Goal: Information Seeking & Learning: Learn about a topic

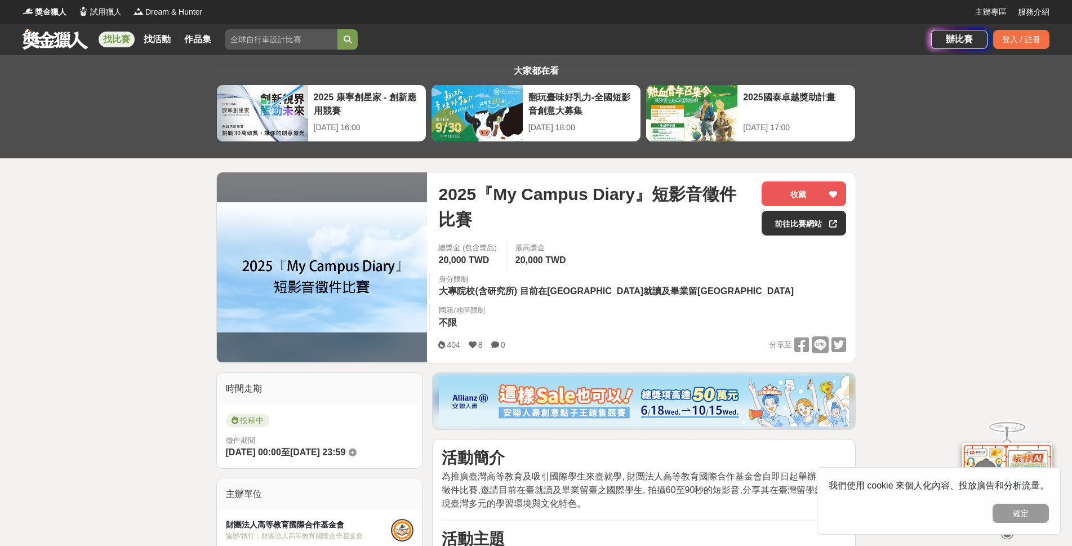
click at [73, 39] on link at bounding box center [55, 38] width 68 height 21
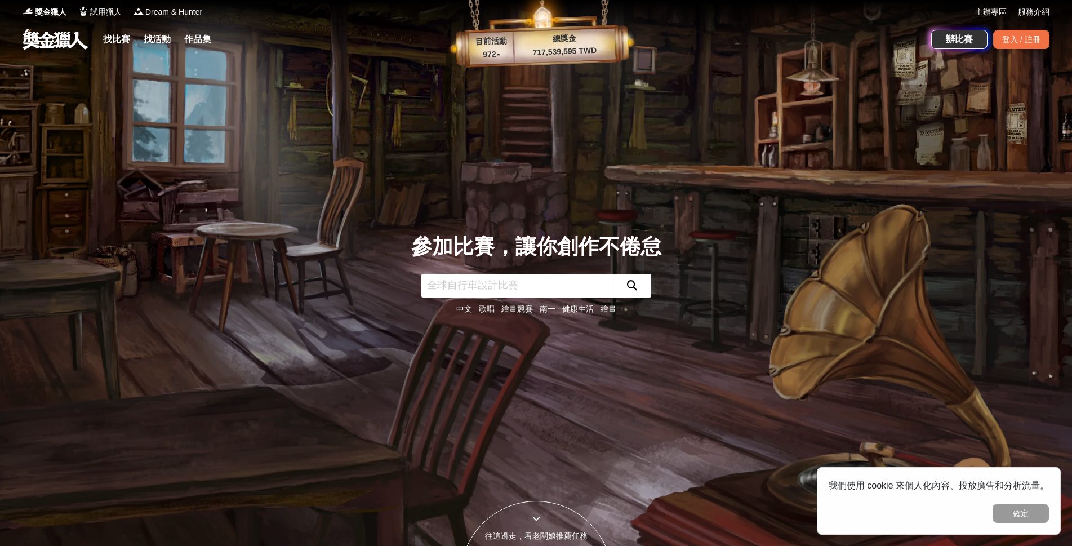
click at [526, 287] on input "text" at bounding box center [517, 286] width 192 height 24
type input "校園影片"
click button "submit" at bounding box center [632, 286] width 38 height 24
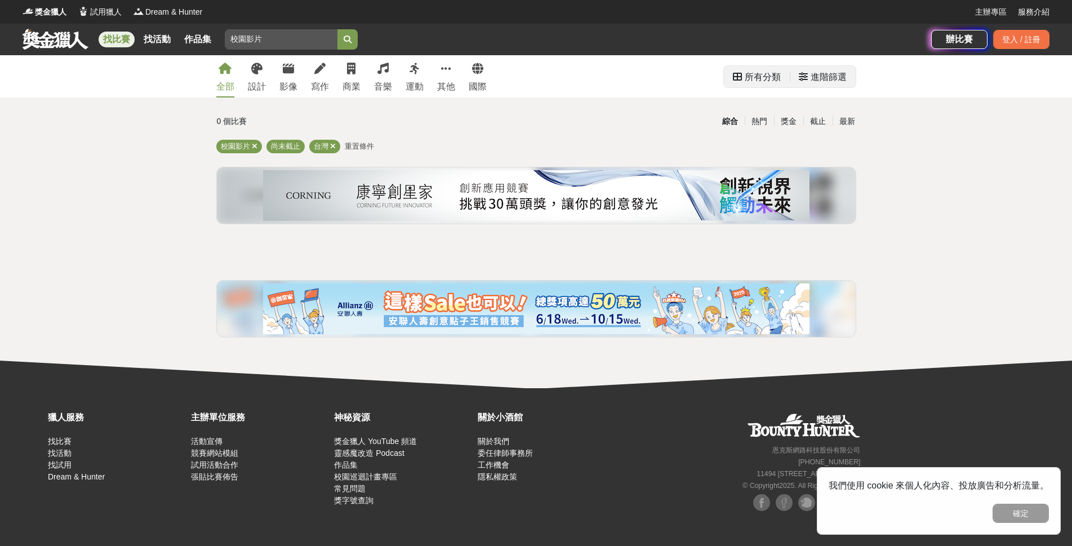
click at [762, 72] on div "所有分類" at bounding box center [763, 77] width 36 height 23
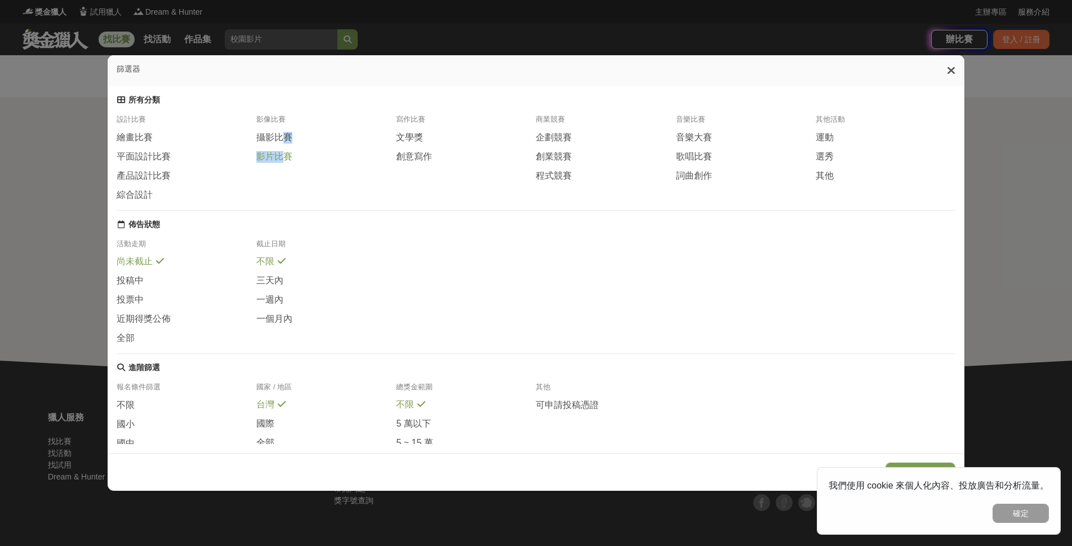
drag, startPoint x: 278, startPoint y: 139, endPoint x: 277, endPoint y: 157, distance: 18.1
click at [277, 157] on div "攝影比賽 影片比賽" at bounding box center [326, 147] width 140 height 32
click at [282, 153] on span "影片比賽" at bounding box center [274, 157] width 36 height 12
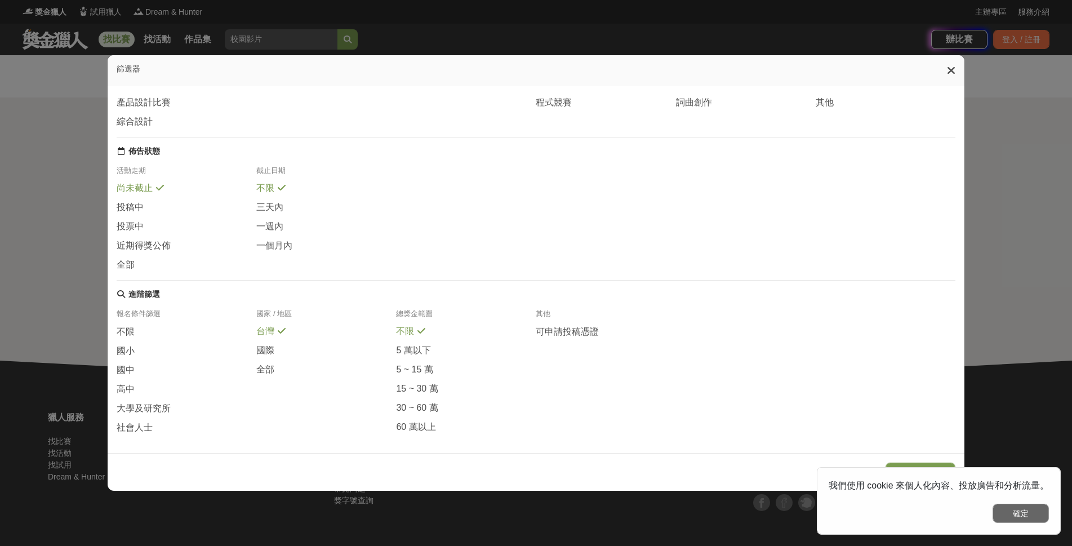
click at [1011, 509] on button "確定" at bounding box center [1021, 513] width 56 height 19
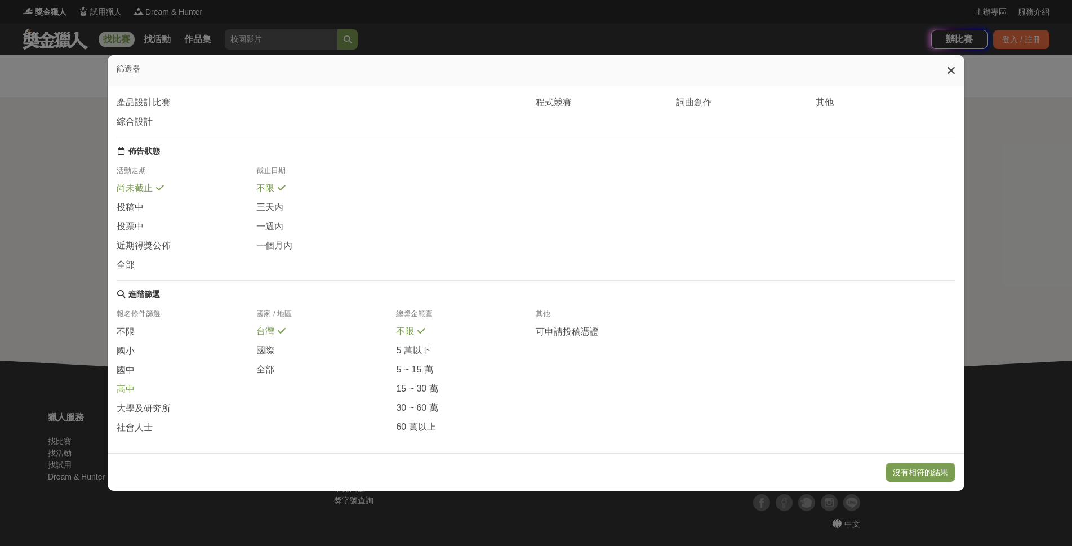
click at [122, 384] on span "高中" at bounding box center [126, 390] width 18 height 12
click at [122, 384] on span "高中" at bounding box center [126, 389] width 18 height 12
click at [122, 385] on span "高中" at bounding box center [126, 390] width 18 height 12
click at [125, 387] on span "高中" at bounding box center [126, 389] width 18 height 12
click at [125, 387] on span "高中" at bounding box center [126, 390] width 18 height 12
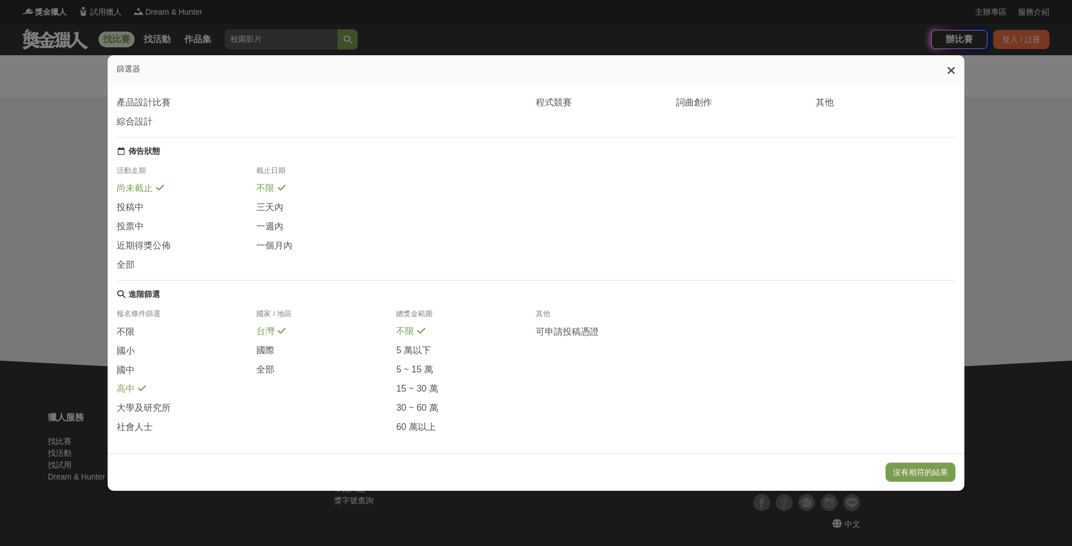
click at [261, 326] on span "台灣" at bounding box center [265, 332] width 18 height 12
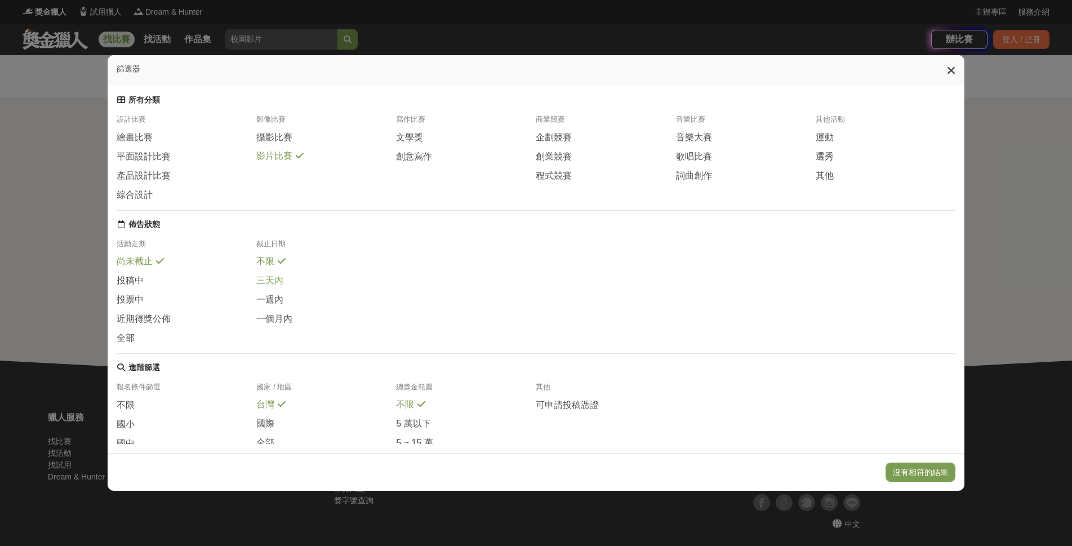
click at [275, 290] on div "三天內" at bounding box center [326, 283] width 140 height 19
click at [277, 302] on span "一週內" at bounding box center [269, 300] width 27 height 12
click at [275, 316] on span "一個月內" at bounding box center [274, 319] width 36 height 12
click at [272, 276] on span "三天內" at bounding box center [269, 282] width 27 height 12
click at [268, 264] on span "不限" at bounding box center [265, 262] width 18 height 12
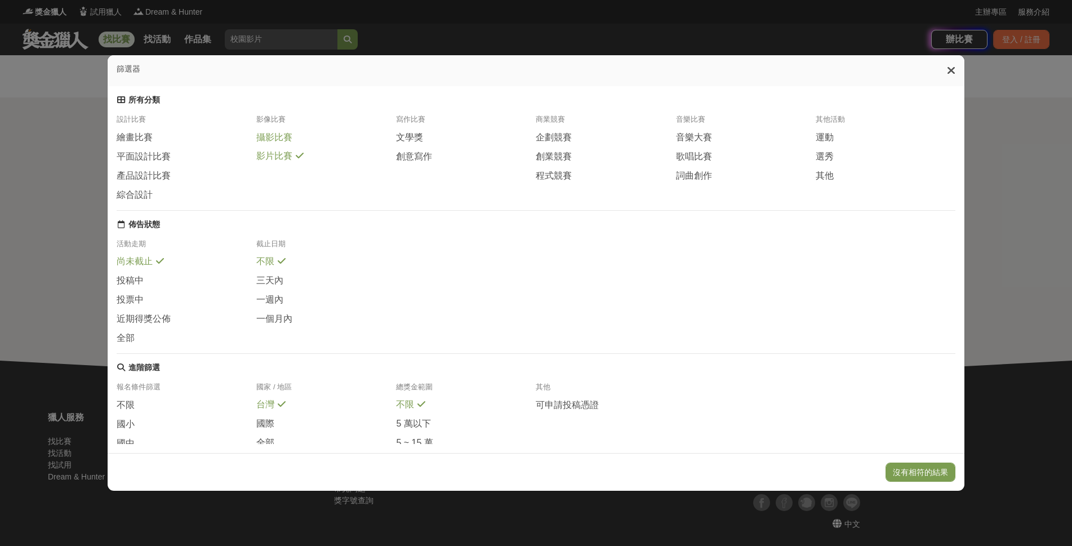
click at [263, 141] on span "攝影比賽" at bounding box center [274, 138] width 36 height 12
click at [269, 157] on span "影片比賽" at bounding box center [274, 156] width 36 height 12
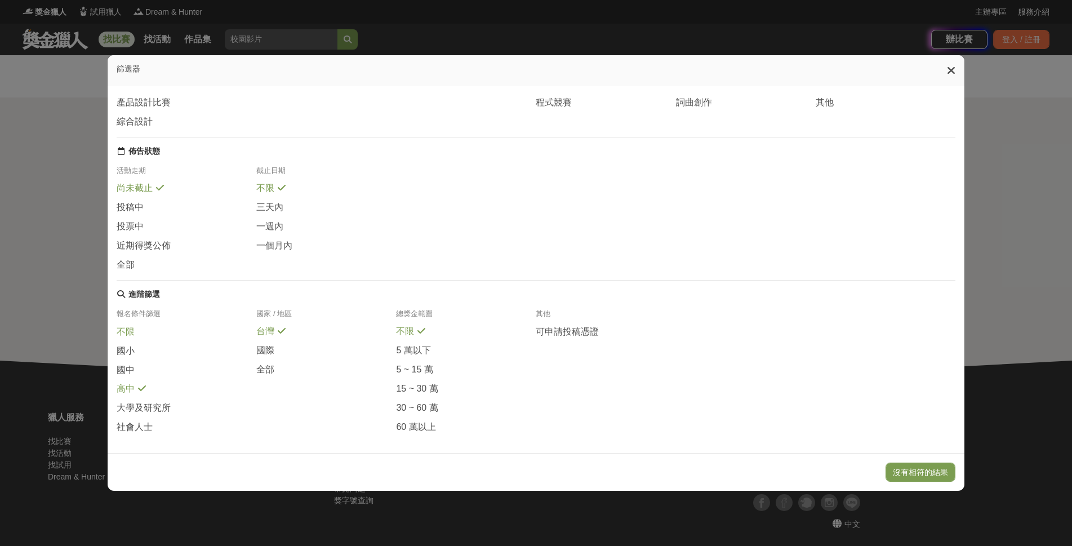
click at [143, 329] on span at bounding box center [141, 330] width 9 height 9
drag, startPoint x: 247, startPoint y: 401, endPoint x: 257, endPoint y: 408, distance: 12.2
click at [257, 408] on div "報名條件篩選 不限 國小 國中 高中 大學及研究所 社會人士 國家 / 地區 台灣 國際 全部 總獎金範圍 不限 5 萬以下 5 ~ 15 萬 15 ~ 30…" at bounding box center [536, 376] width 838 height 134
click at [123, 372] on div "國中" at bounding box center [187, 372] width 140 height 19
click at [140, 383] on icon at bounding box center [142, 387] width 8 height 9
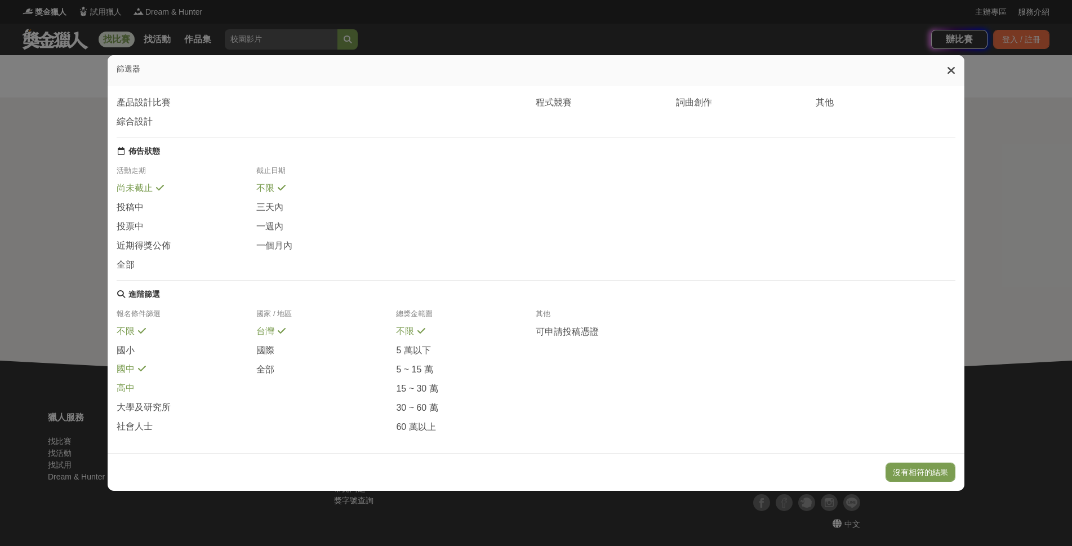
click at [138, 366] on icon at bounding box center [142, 368] width 8 height 9
drag, startPoint x: 567, startPoint y: 517, endPoint x: 828, endPoint y: 462, distance: 267.1
click at [783, 479] on div "沒有相符的結果" at bounding box center [536, 472] width 856 height 38
click at [916, 469] on button "沒有相符的結果" at bounding box center [921, 472] width 70 height 19
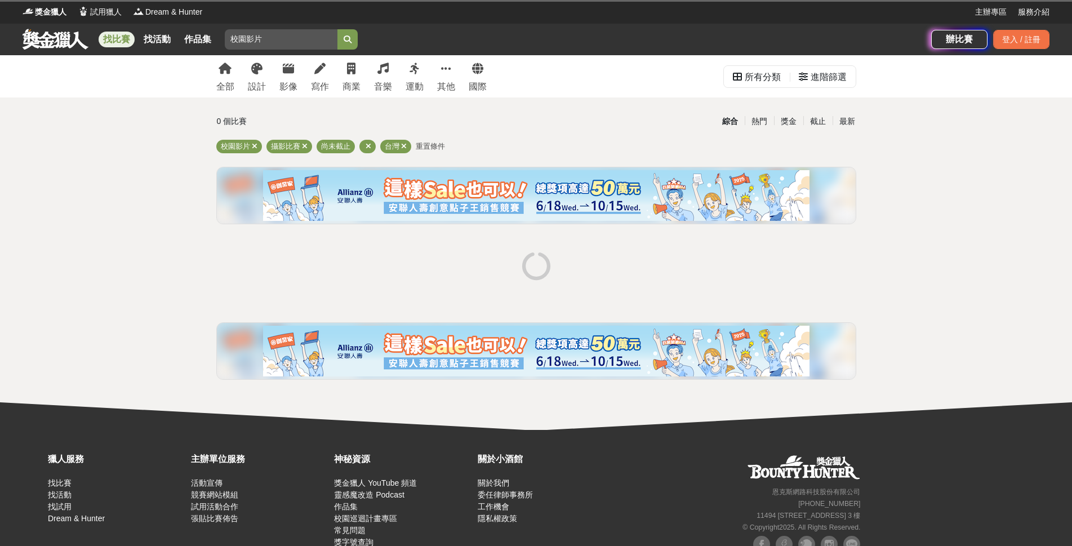
click at [916, 469] on div "獵人服務 找比賽 找活動 找試用 Dream & Hunter 主辦單位服務 活動宣傳 競賽網站模組 試用活動合作 張貼比賽佈告 神秘資源 獎金獵人 YouT…" at bounding box center [536, 509] width 1072 height 158
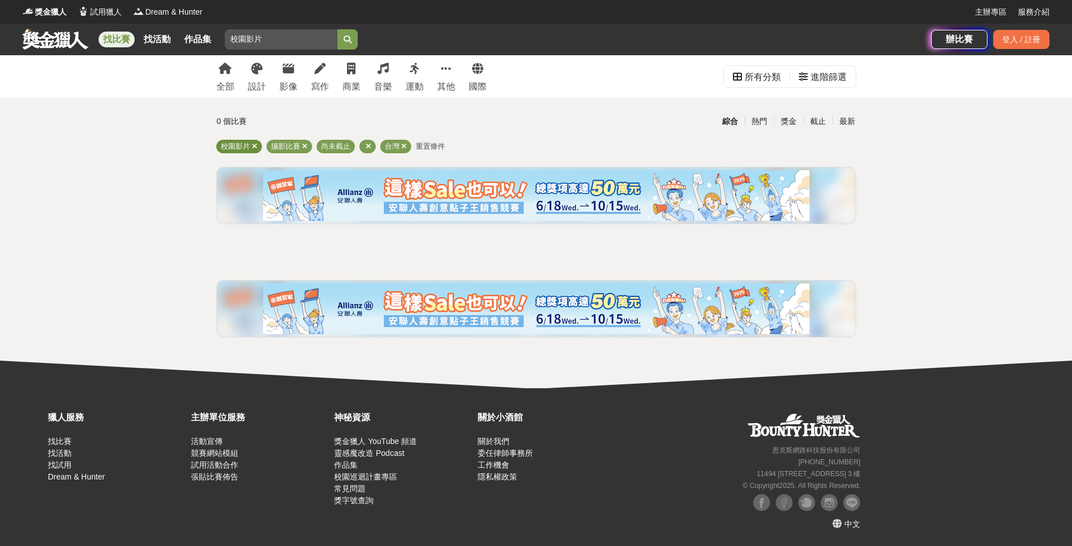
click at [256, 144] on icon at bounding box center [255, 146] width 6 height 7
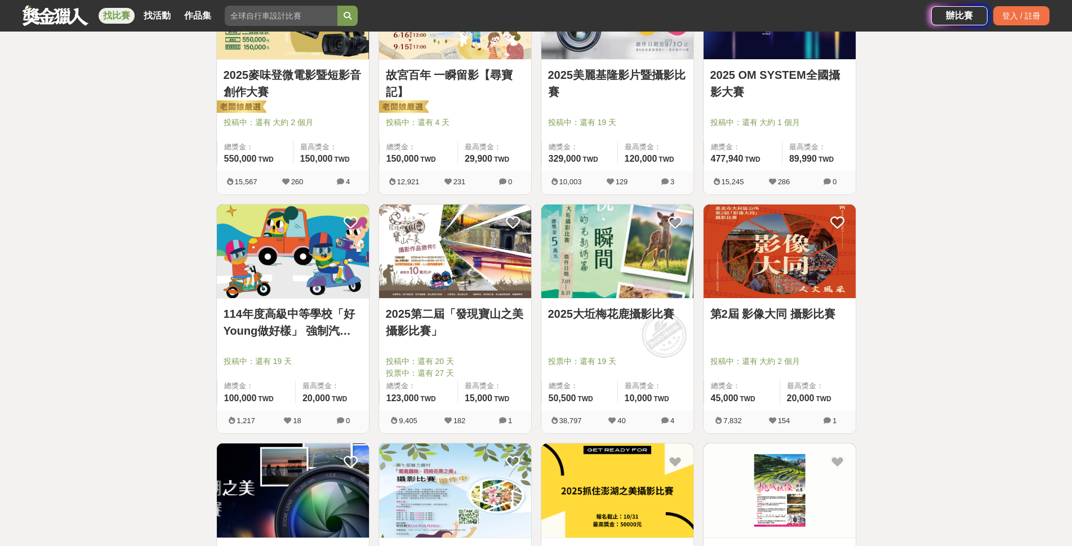
scroll to position [56, 0]
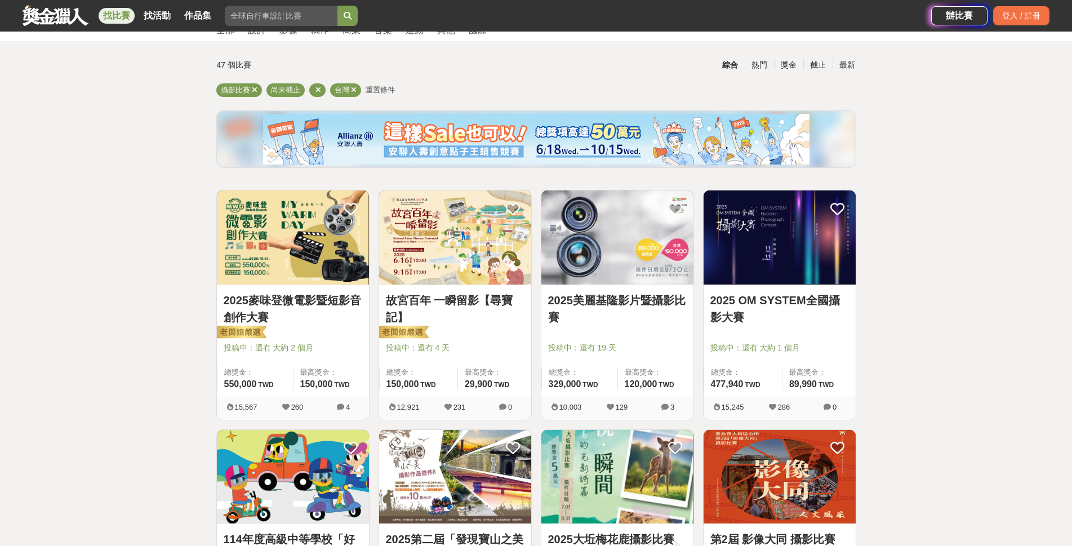
click at [267, 210] on img at bounding box center [293, 237] width 152 height 94
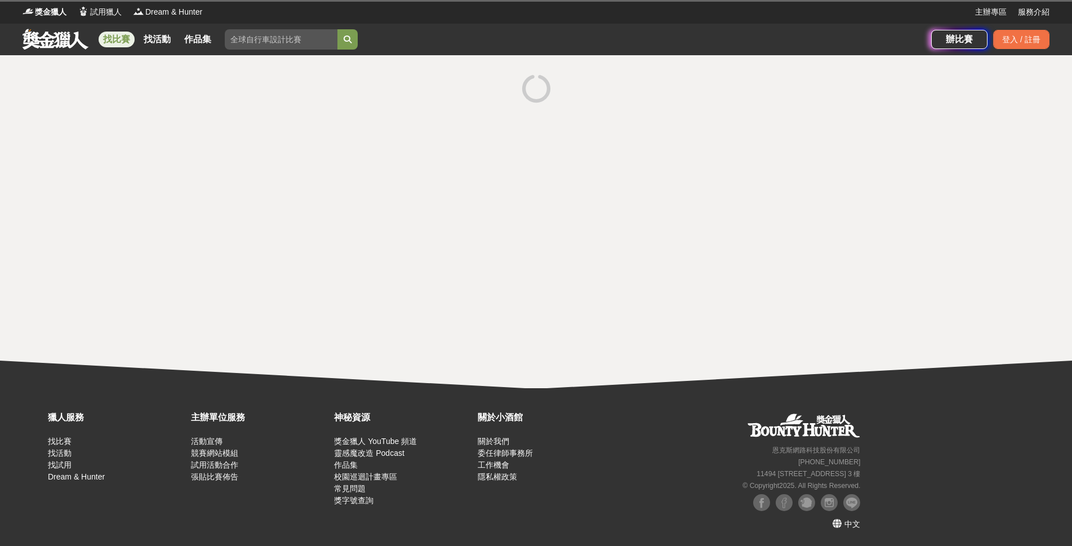
click at [267, 210] on div at bounding box center [536, 221] width 1072 height 333
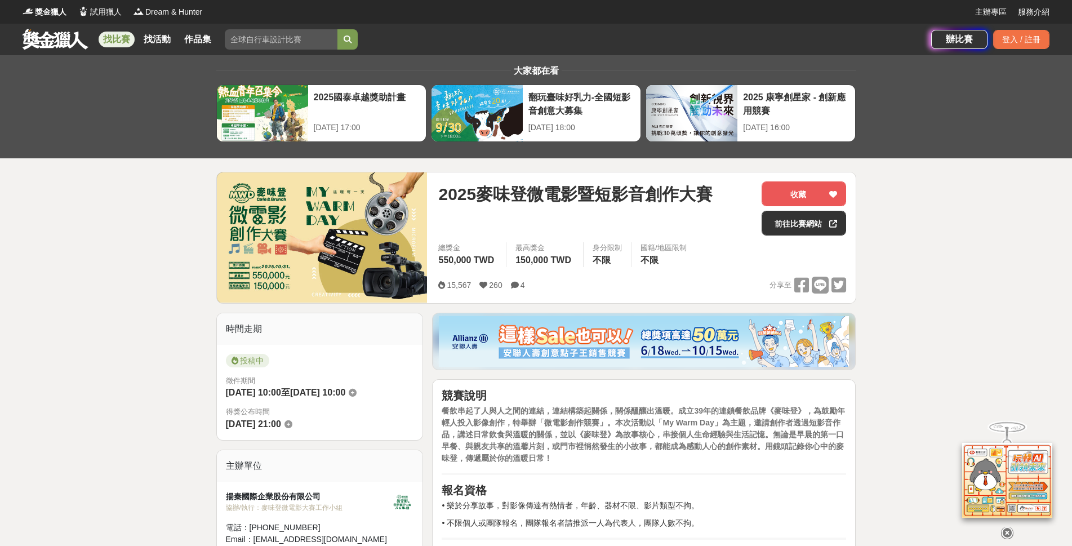
drag, startPoint x: 960, startPoint y: 220, endPoint x: 929, endPoint y: 202, distance: 35.4
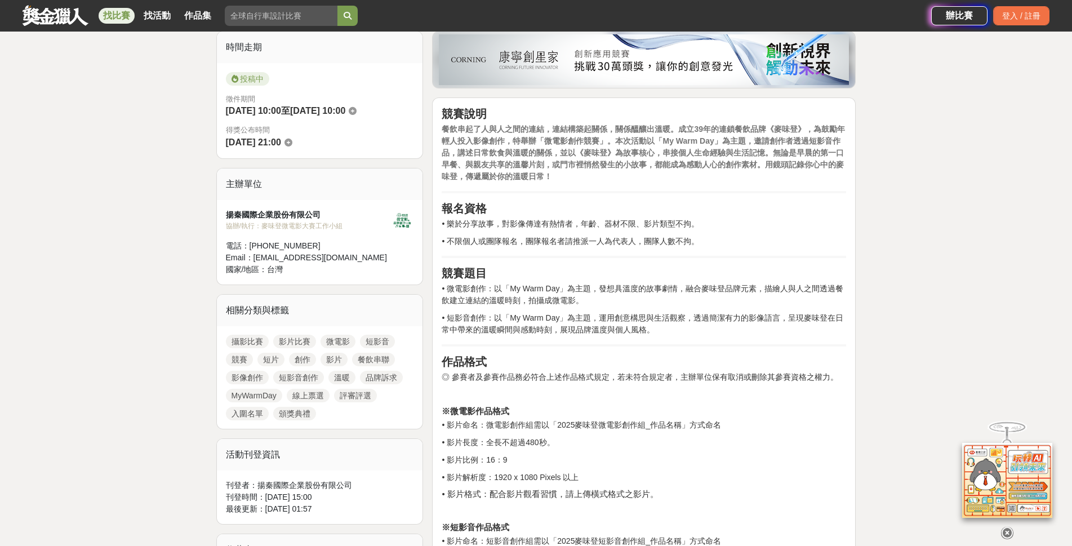
scroll to position [113, 0]
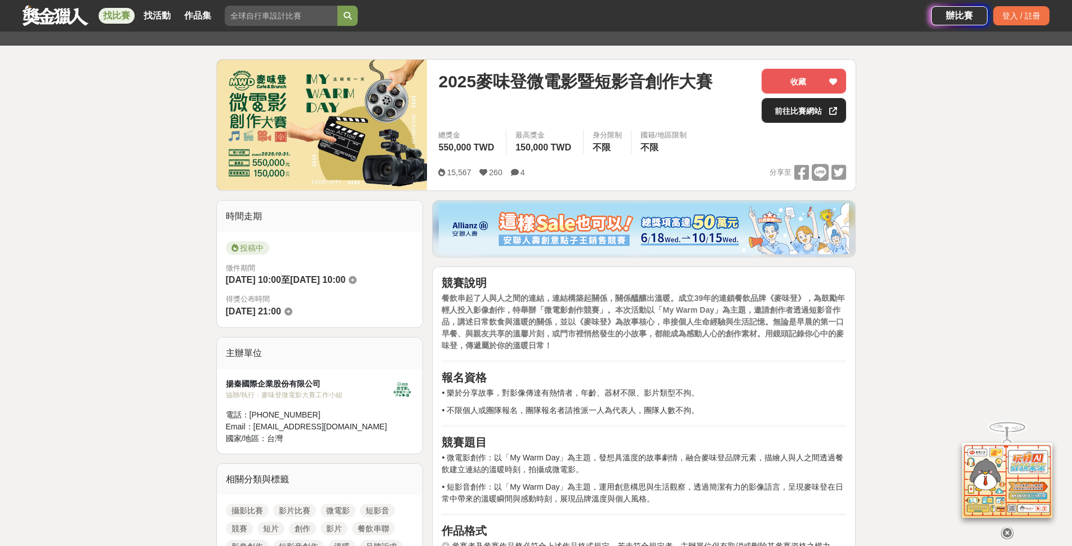
click at [804, 103] on link "前往比賽網站" at bounding box center [804, 110] width 85 height 25
click at [110, 17] on link "找比賽" at bounding box center [117, 16] width 36 height 16
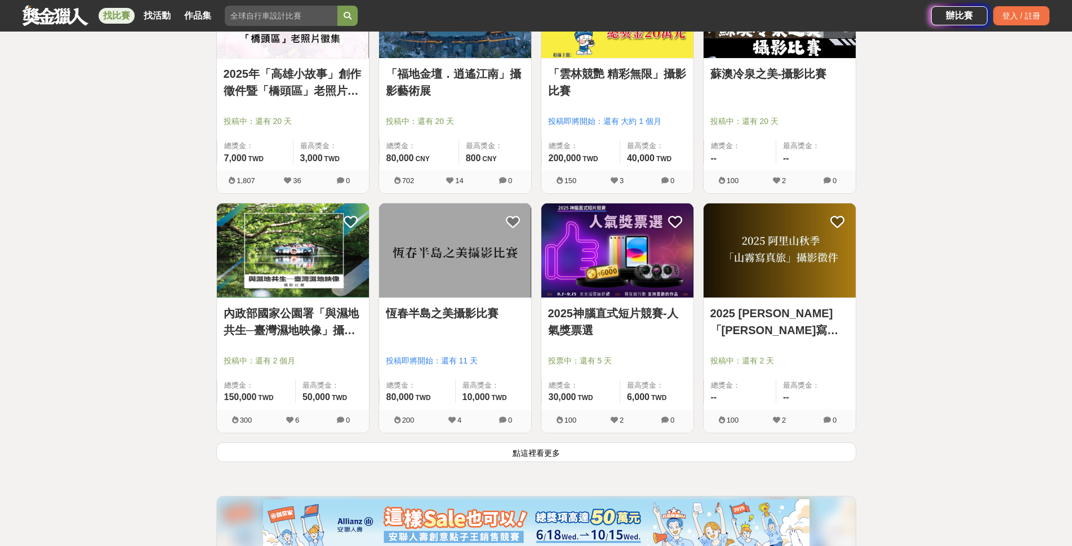
scroll to position [1296, 0]
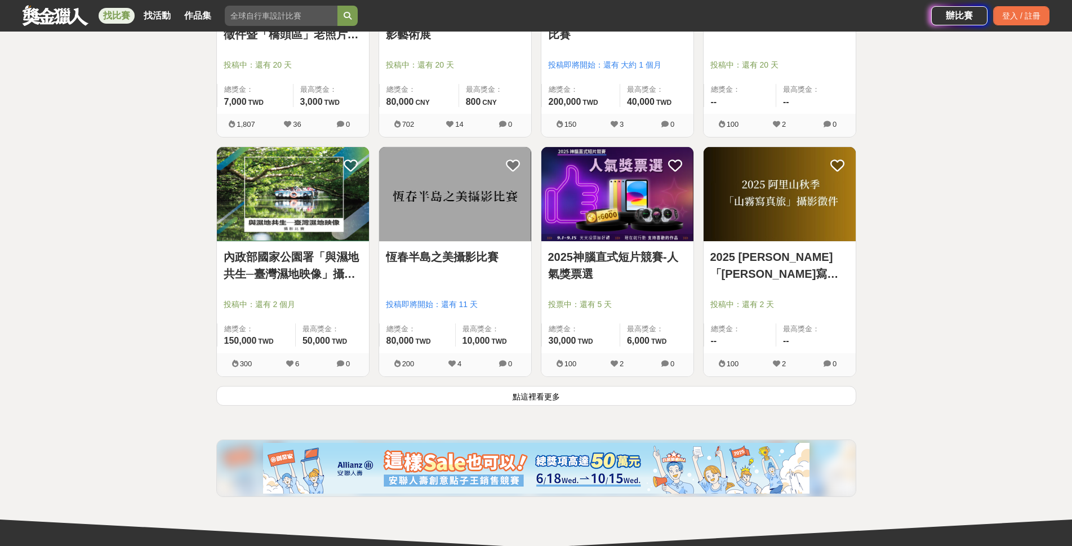
click at [456, 400] on button "點這裡看更多" at bounding box center [536, 396] width 640 height 20
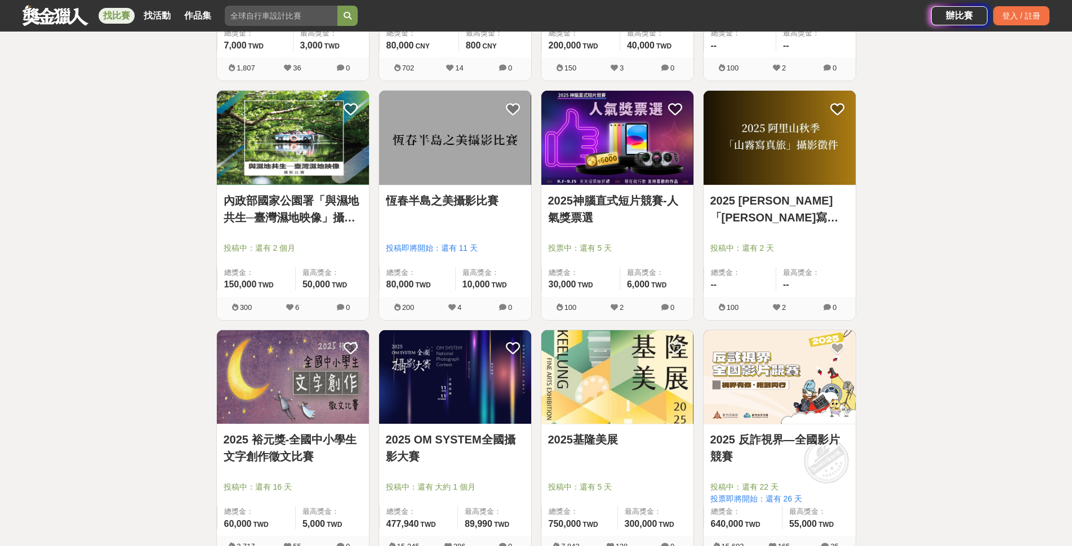
scroll to position [1409, 0]
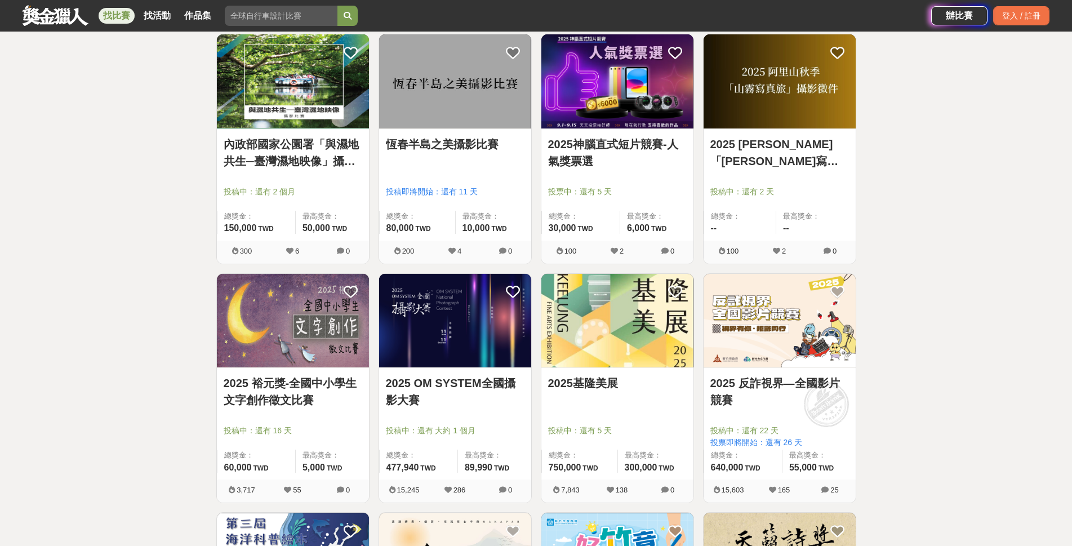
click at [449, 411] on div at bounding box center [458, 415] width 145 height 14
click at [436, 359] on img at bounding box center [455, 321] width 152 height 94
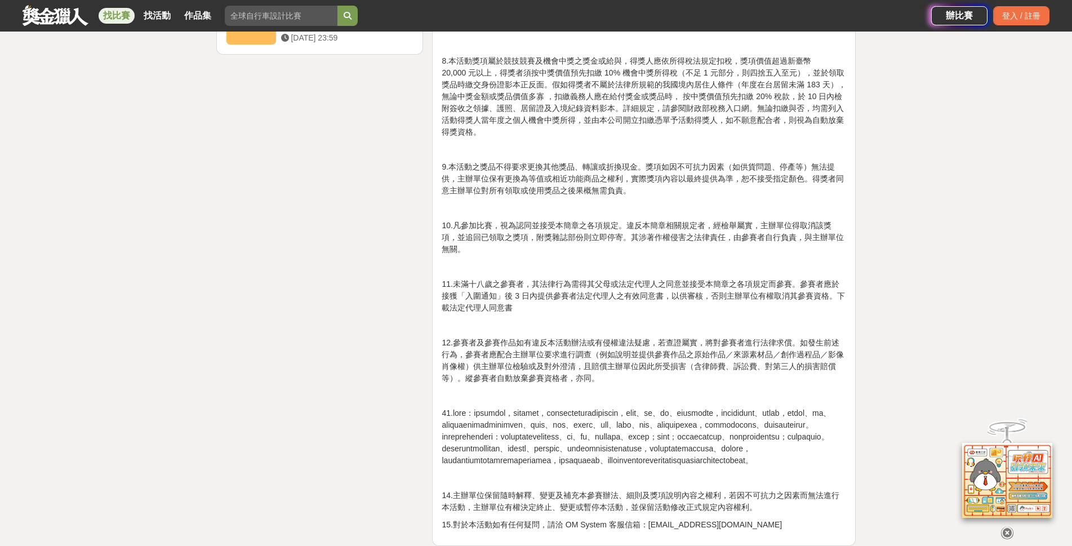
scroll to position [2028, 0]
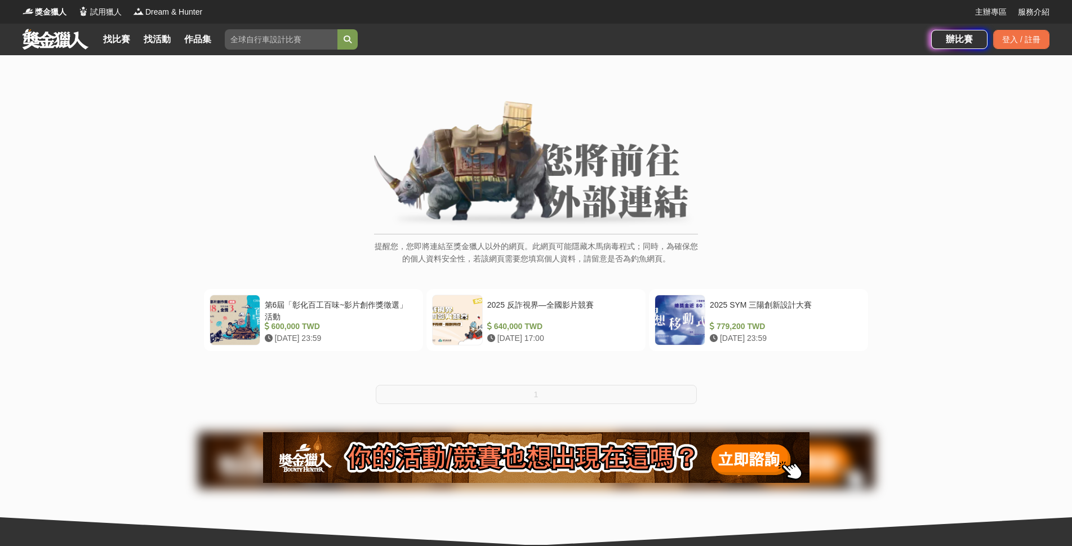
scroll to position [56, 0]
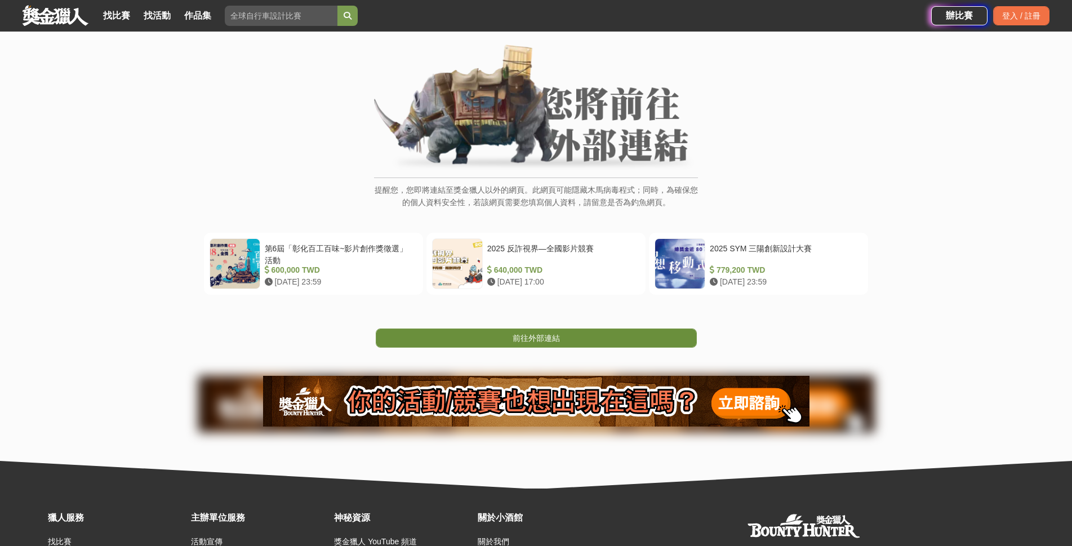
click at [556, 337] on span "前往外部連結" at bounding box center [536, 338] width 47 height 9
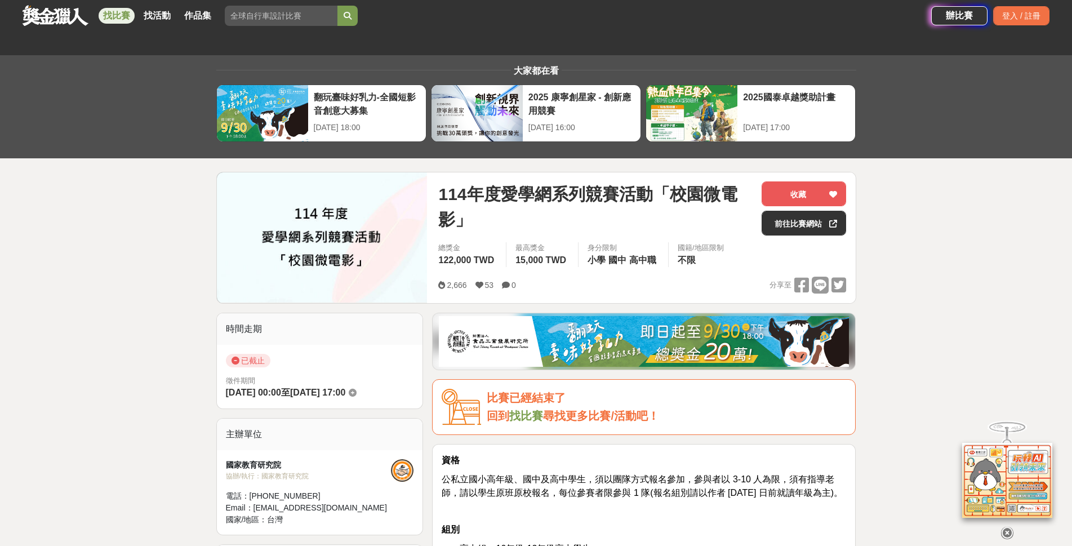
scroll to position [169, 0]
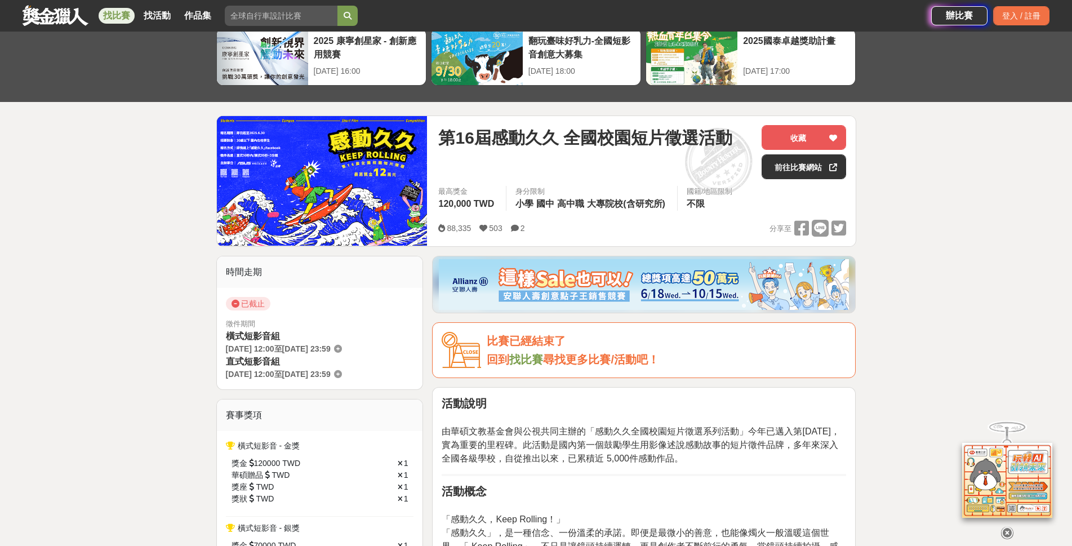
scroll to position [113, 0]
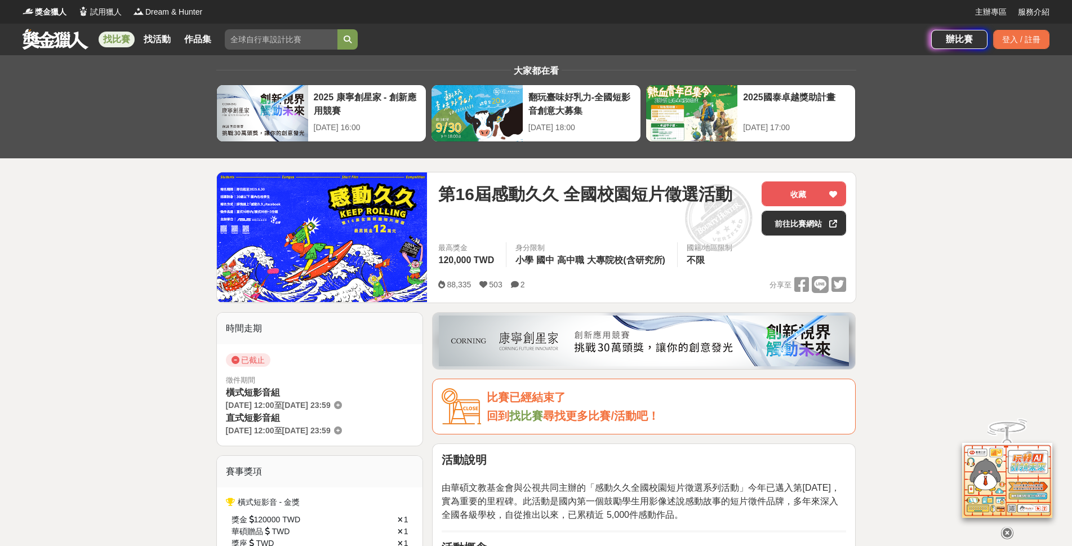
click at [66, 47] on link at bounding box center [55, 38] width 68 height 21
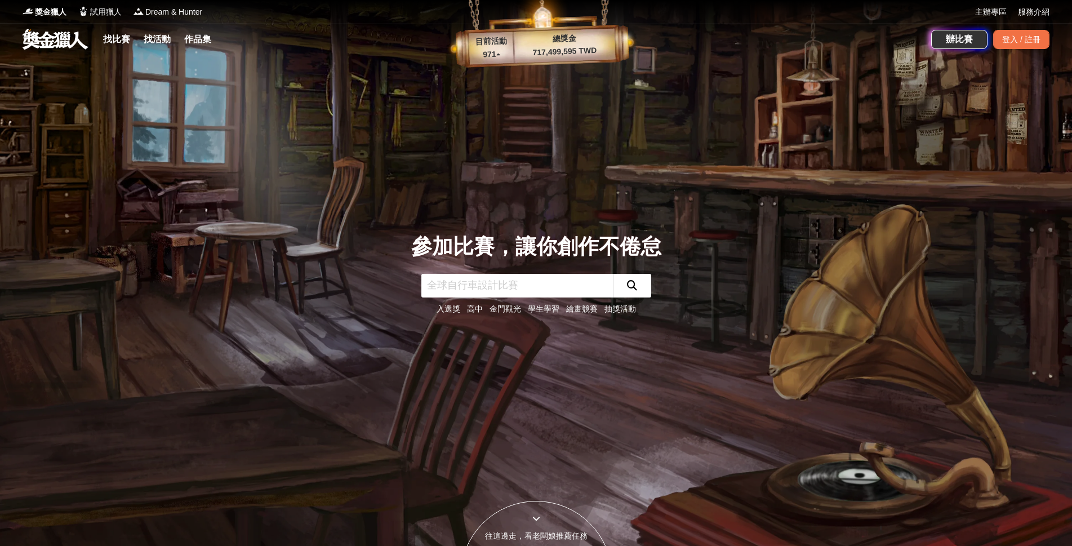
click at [572, 288] on input "text" at bounding box center [517, 286] width 192 height 24
click at [481, 305] on link "高中" at bounding box center [475, 308] width 16 height 9
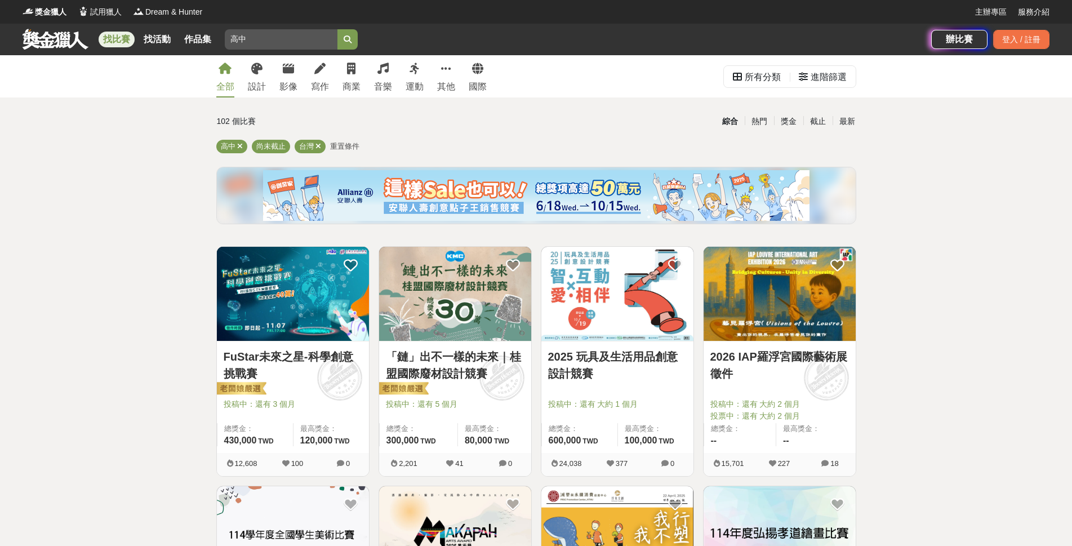
click at [354, 146] on span "重置條件" at bounding box center [344, 146] width 29 height 8
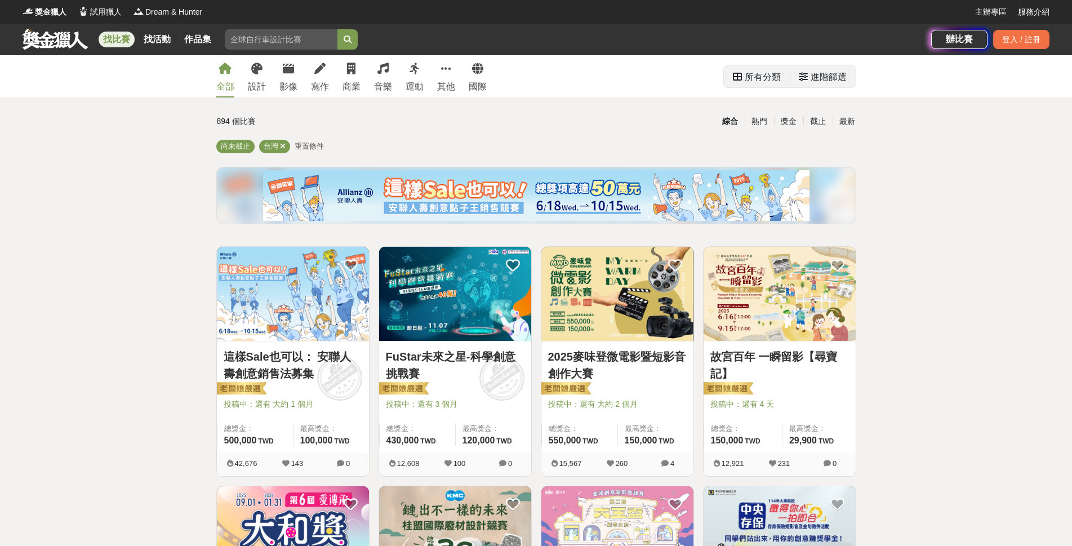
click at [734, 87] on div "所有分類" at bounding box center [757, 77] width 48 height 23
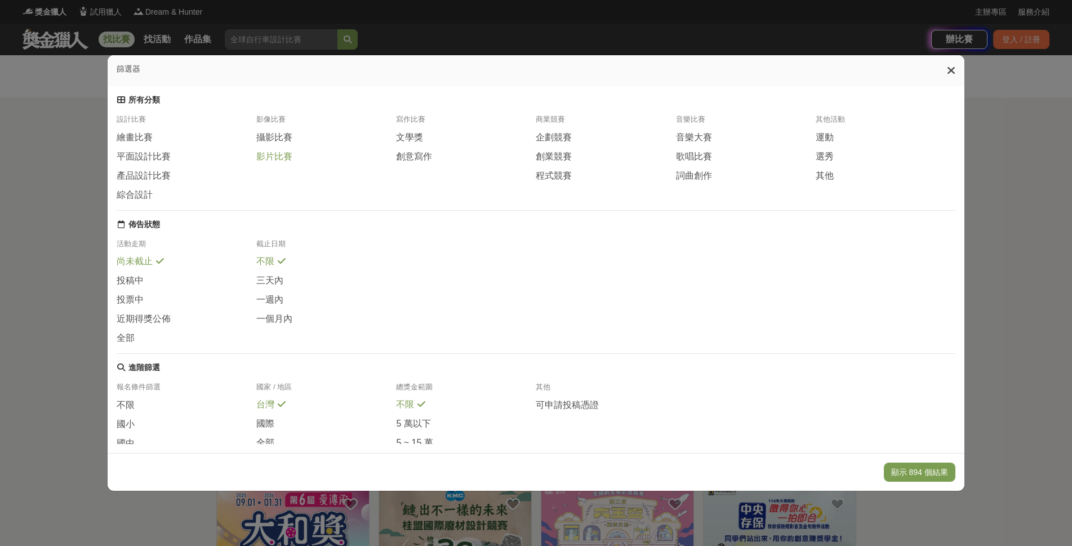
click at [287, 161] on span "影片比賽" at bounding box center [274, 157] width 36 height 12
click at [730, 321] on div "活動走期 尚未截止 投稿中 投票中 近期得獎公佈 全部 截止日期 不限 三天內 一週內 一個月內" at bounding box center [536, 296] width 838 height 114
click at [904, 467] on button "顯示 56 個結果" at bounding box center [921, 472] width 67 height 19
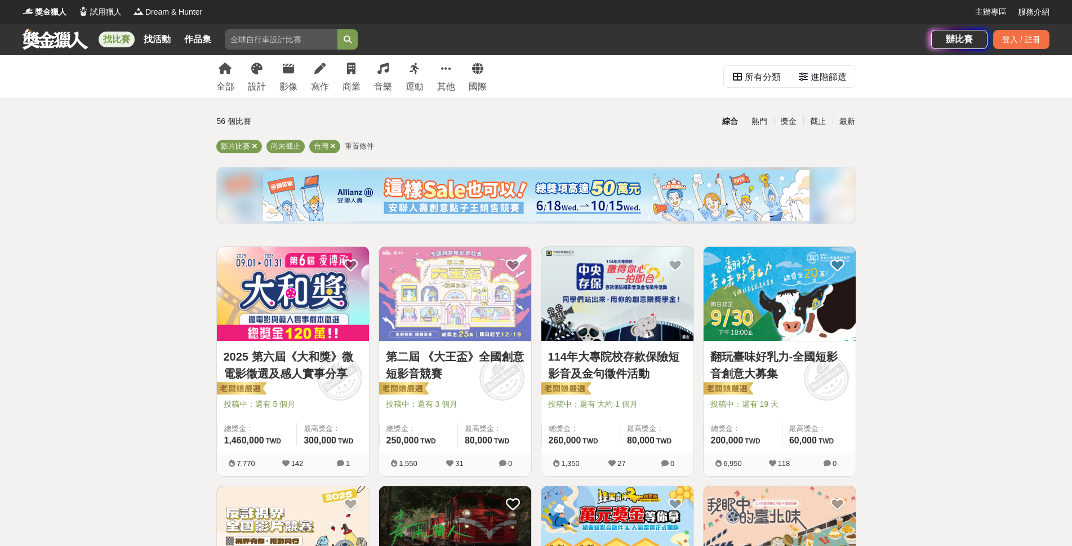
scroll to position [56, 0]
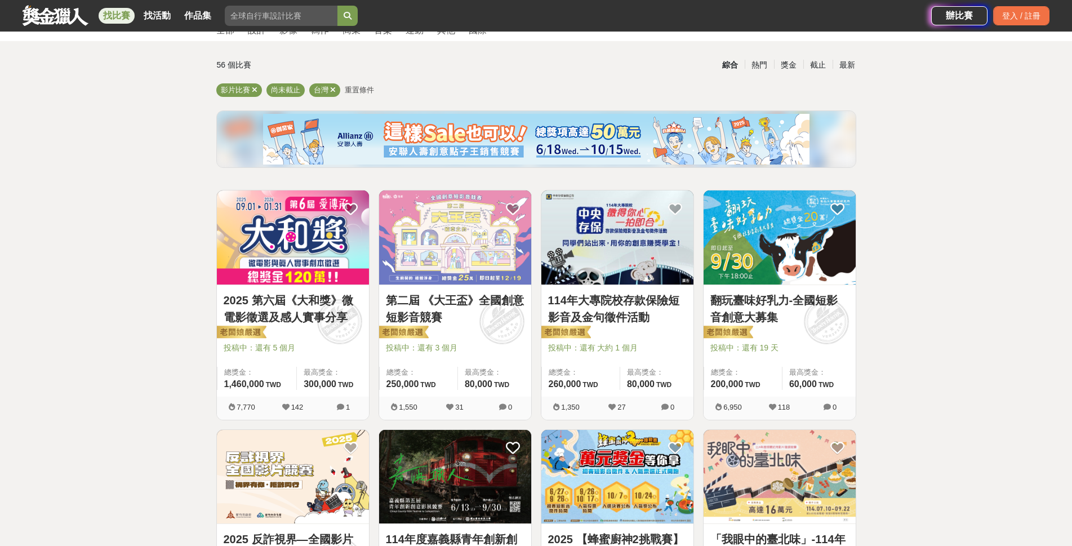
click at [312, 330] on div at bounding box center [296, 332] width 145 height 14
click at [317, 265] on img at bounding box center [293, 237] width 152 height 94
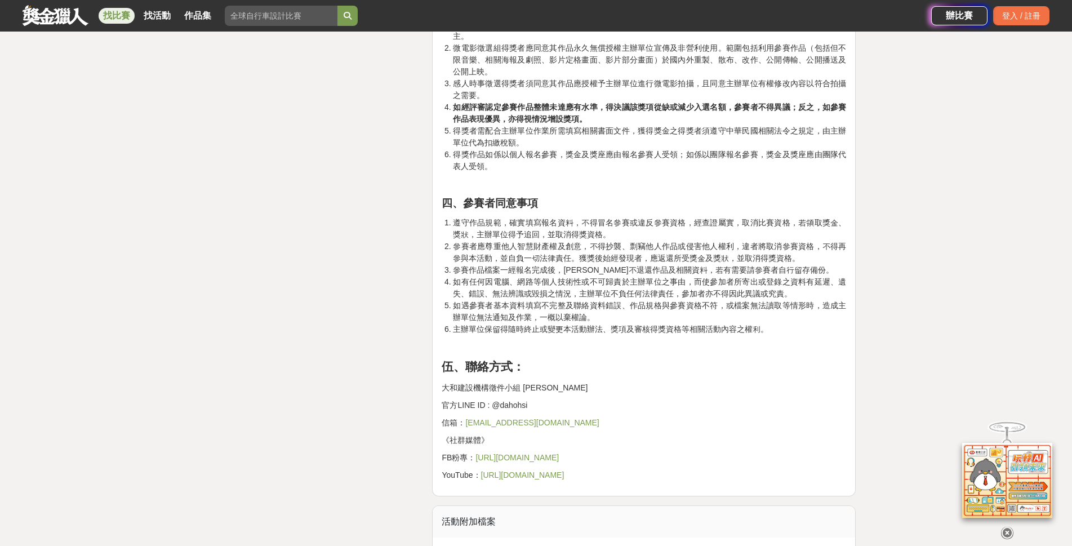
scroll to position [3212, 0]
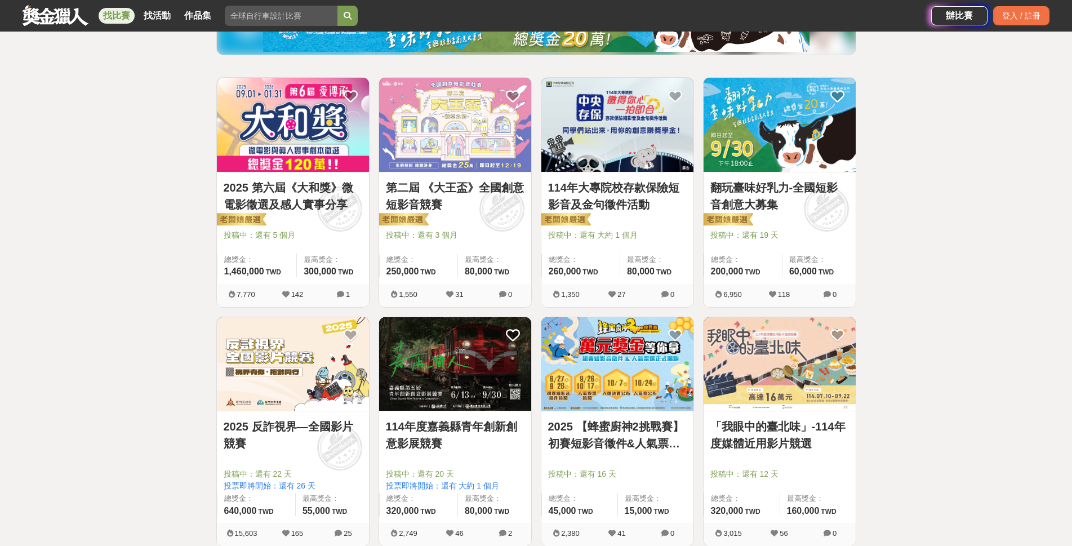
scroll to position [225, 0]
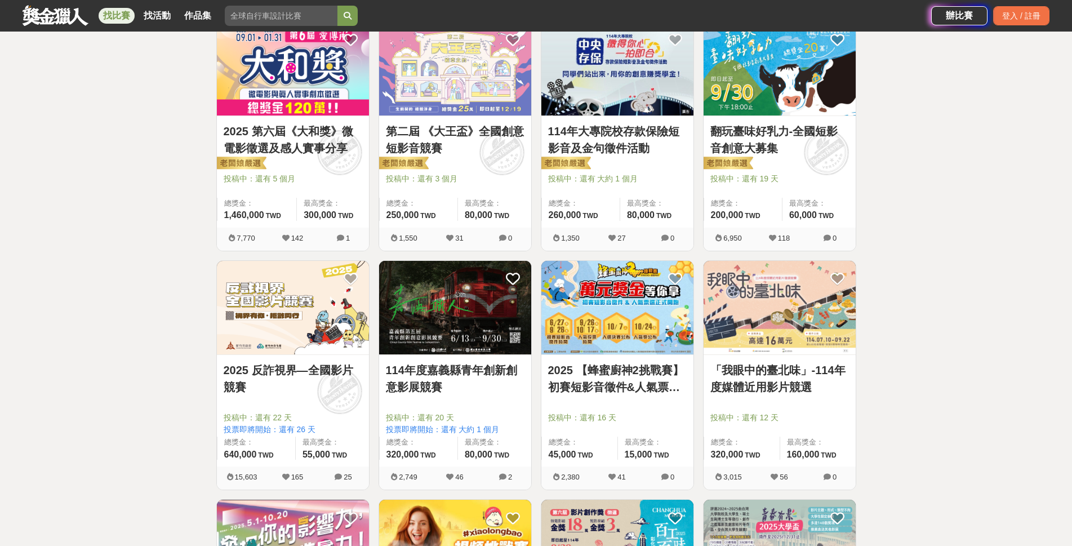
click at [442, 172] on div "第二屆 《大王盃》全國創意短影音競賽 投稿中：還有 3 個月 總獎金： 250,000 250,000 TWD 最高獎金： 80,000 TWD" at bounding box center [455, 172] width 152 height 112
click at [449, 129] on link "第二屆 《大王盃》全國創意短影音競賽" at bounding box center [455, 140] width 139 height 34
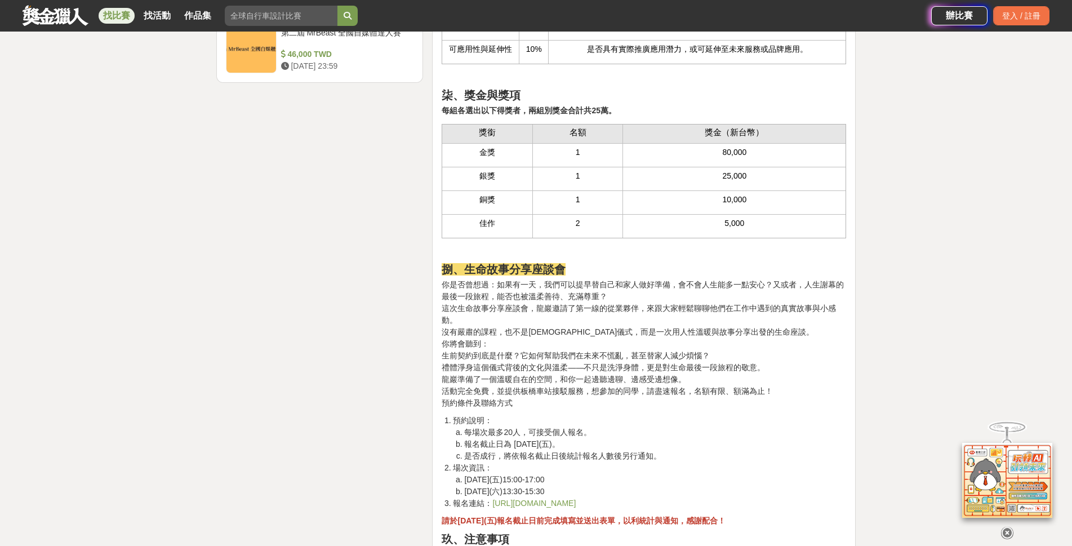
scroll to position [2310, 0]
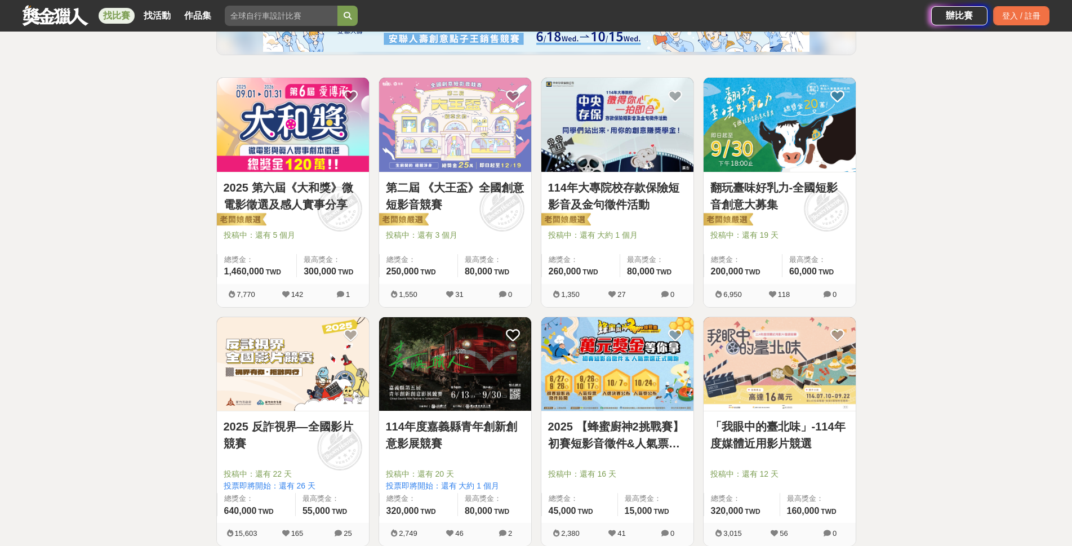
scroll to position [282, 0]
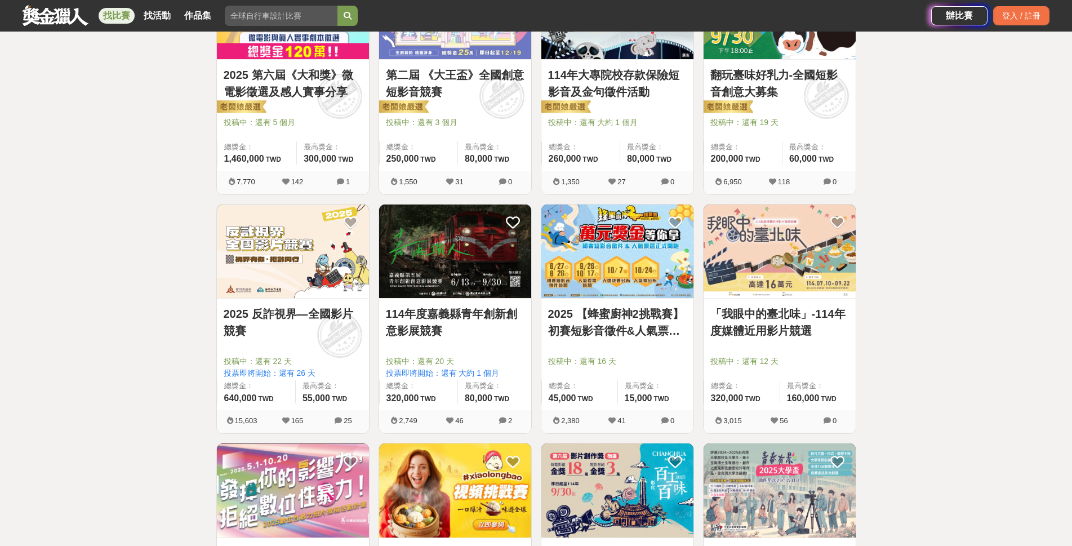
click at [454, 278] on img at bounding box center [455, 252] width 152 height 94
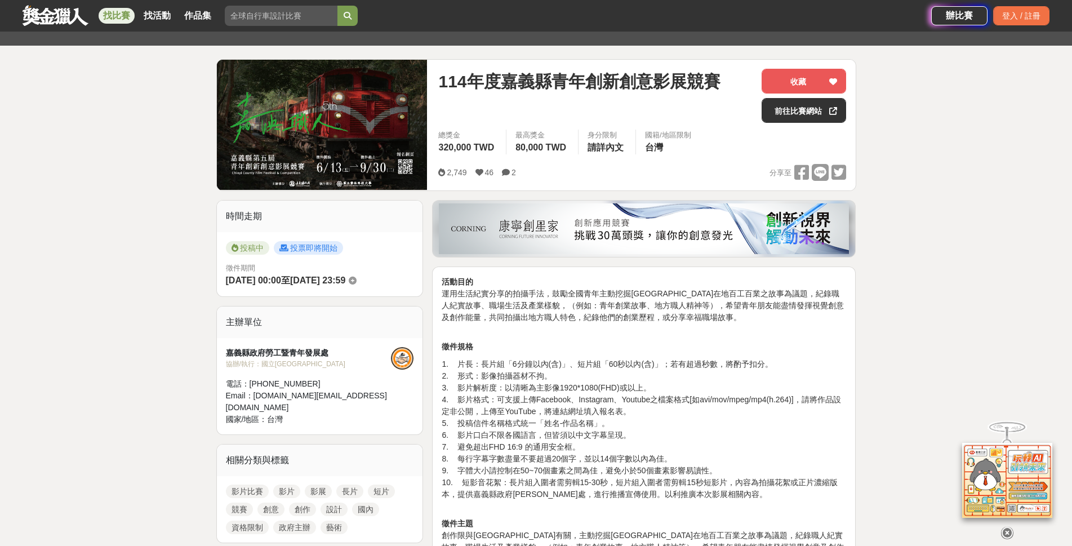
scroll to position [169, 0]
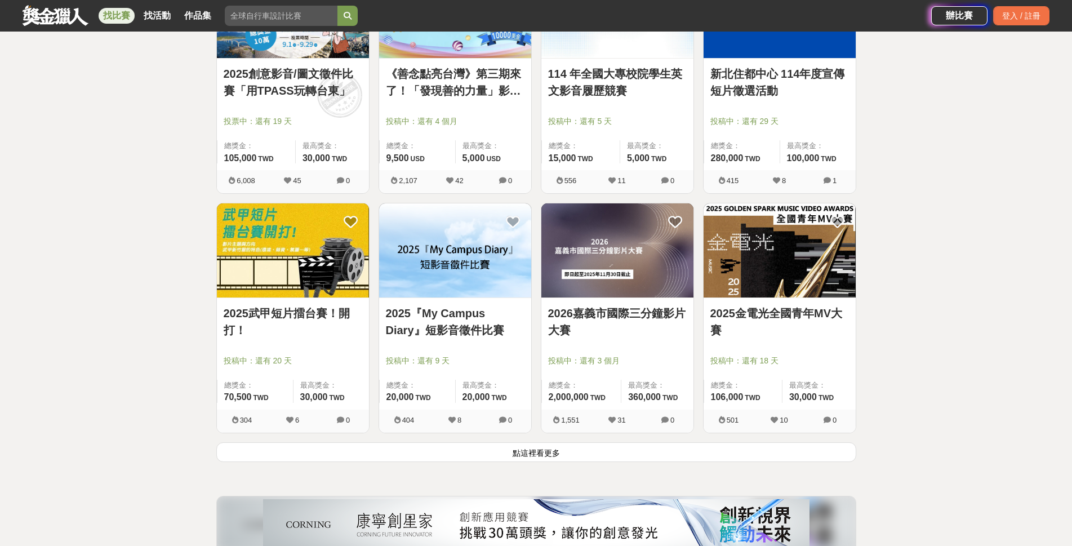
scroll to position [1455, 0]
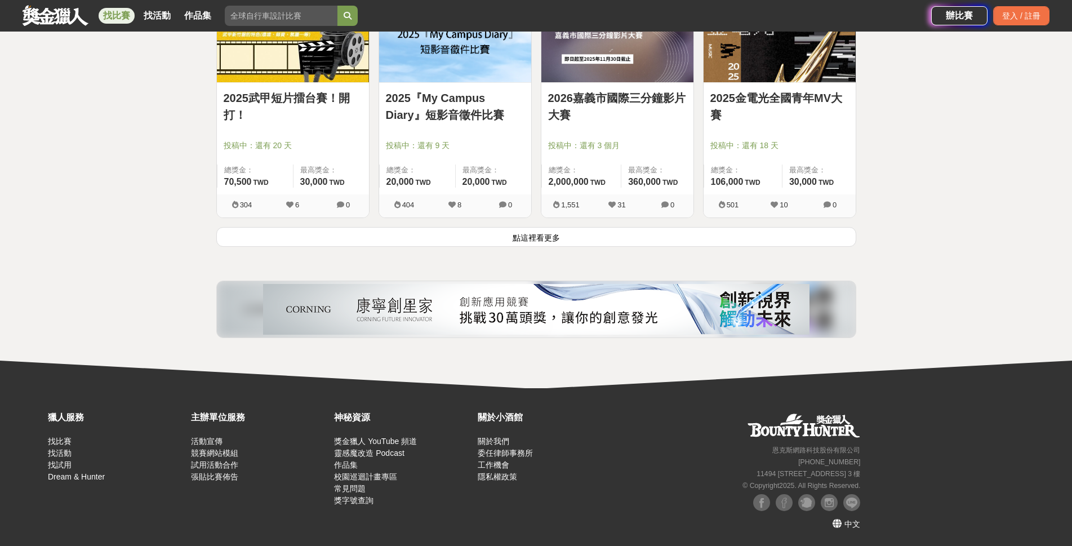
click at [589, 242] on button "點這裡看更多" at bounding box center [536, 237] width 640 height 20
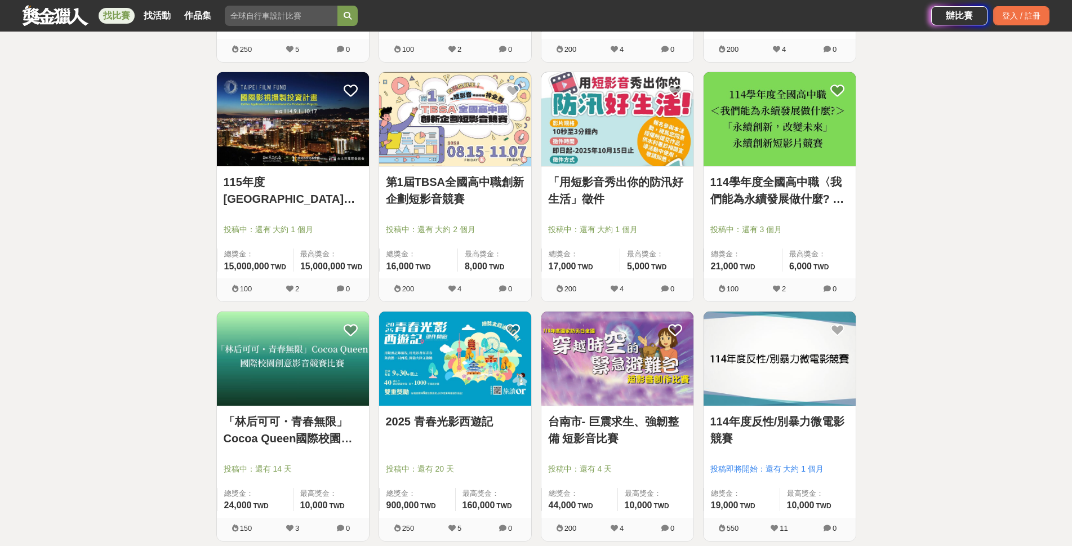
scroll to position [1906, 0]
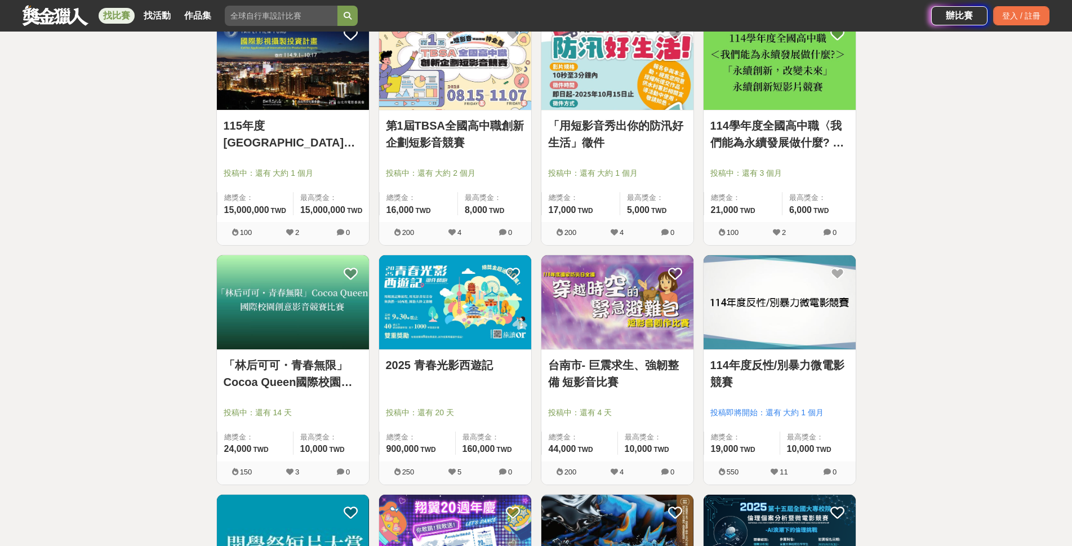
click at [287, 399] on div at bounding box center [296, 397] width 145 height 14
click at [304, 331] on img at bounding box center [293, 302] width 152 height 94
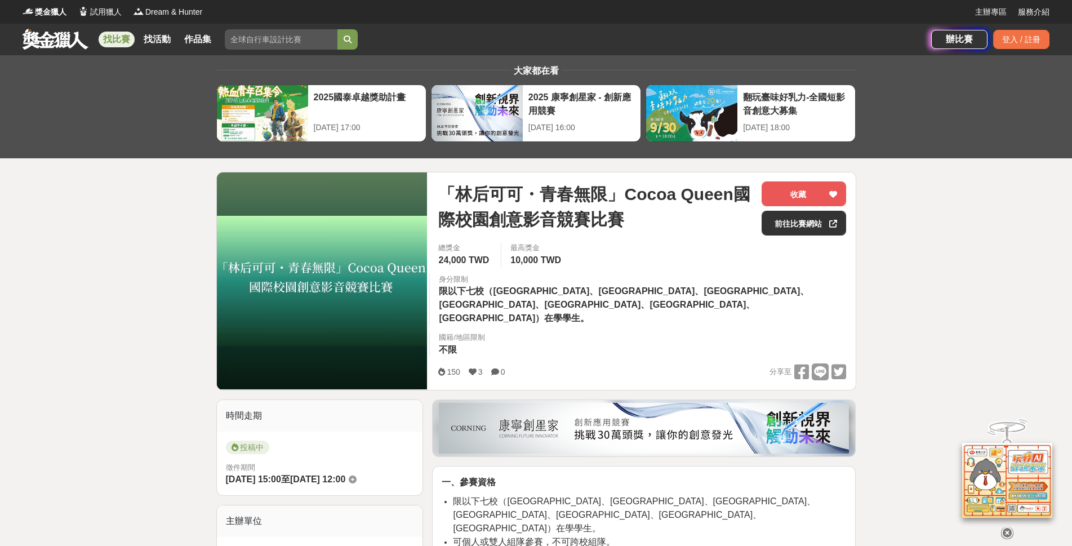
scroll to position [56, 0]
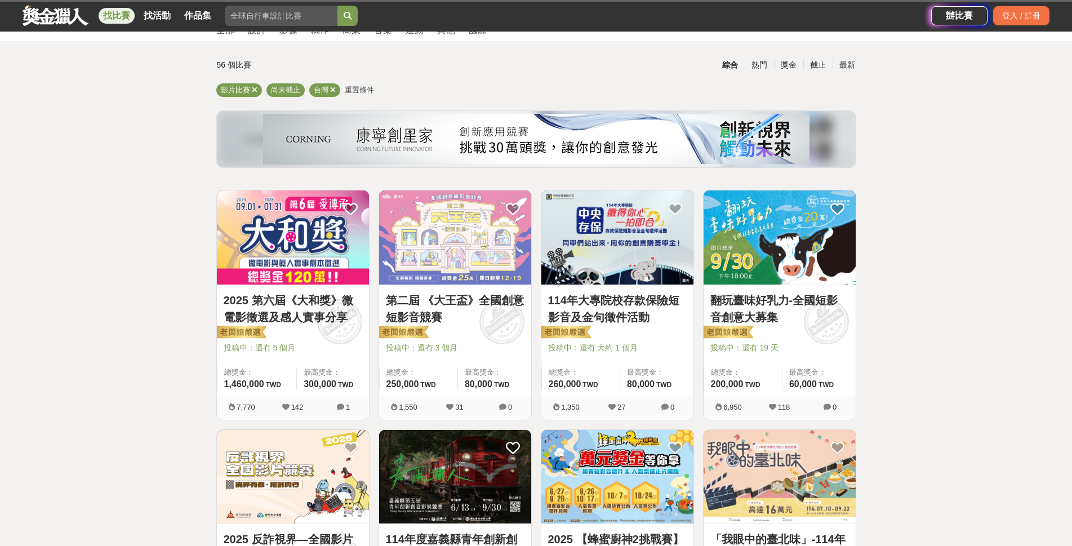
scroll to position [1906, 0]
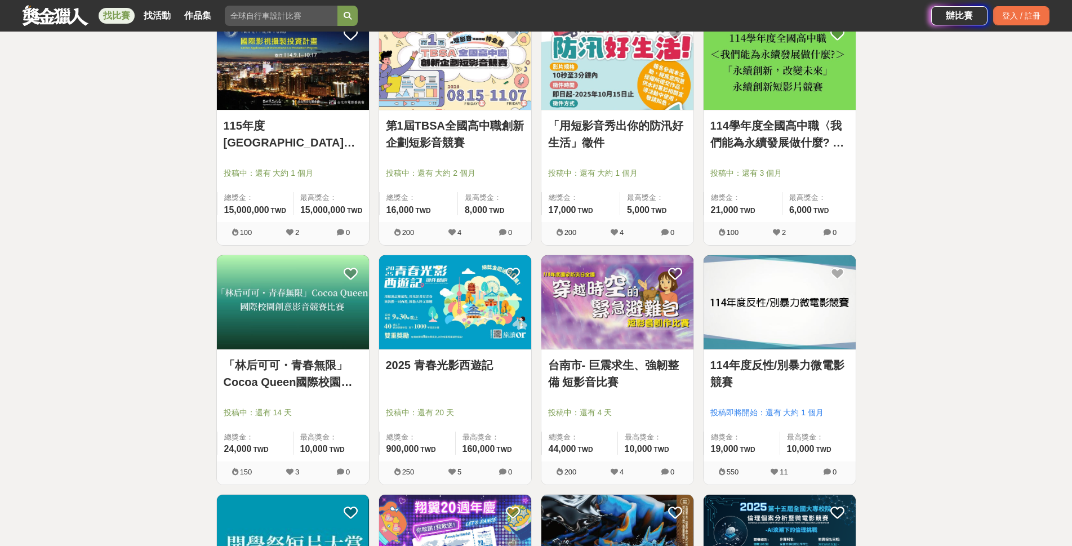
click at [476, 316] on img at bounding box center [455, 302] width 152 height 94
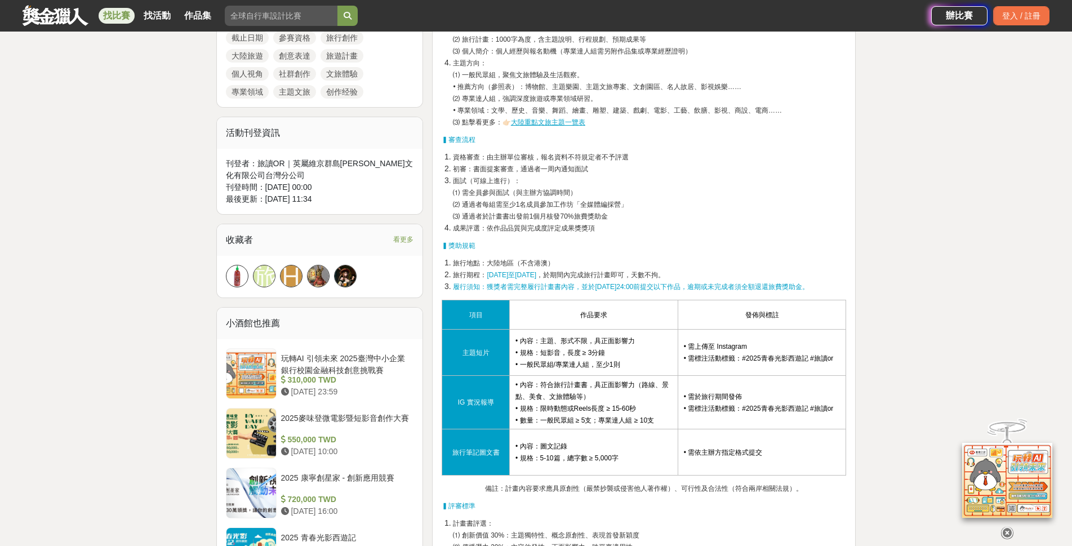
scroll to position [676, 0]
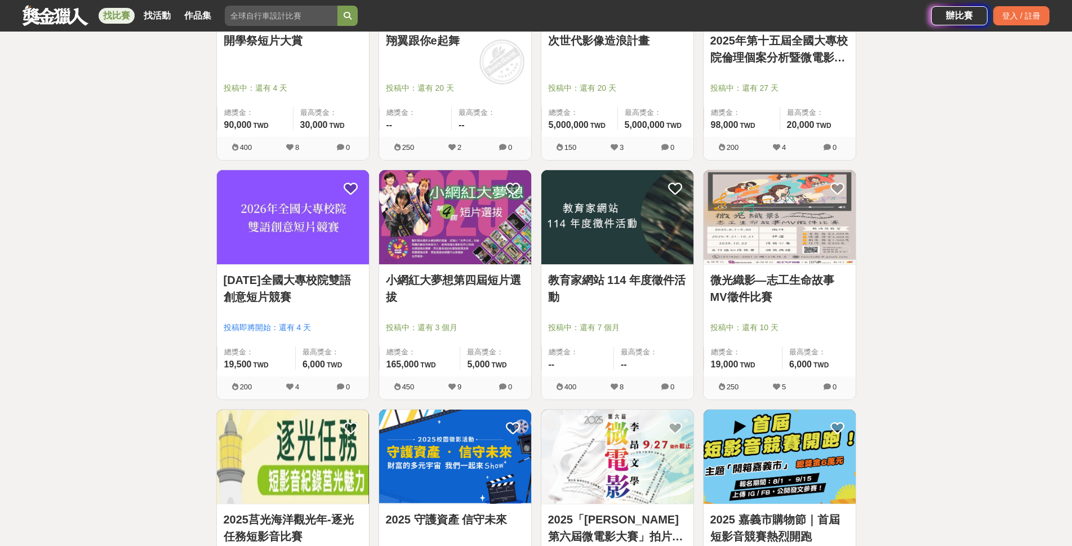
scroll to position [2582, 0]
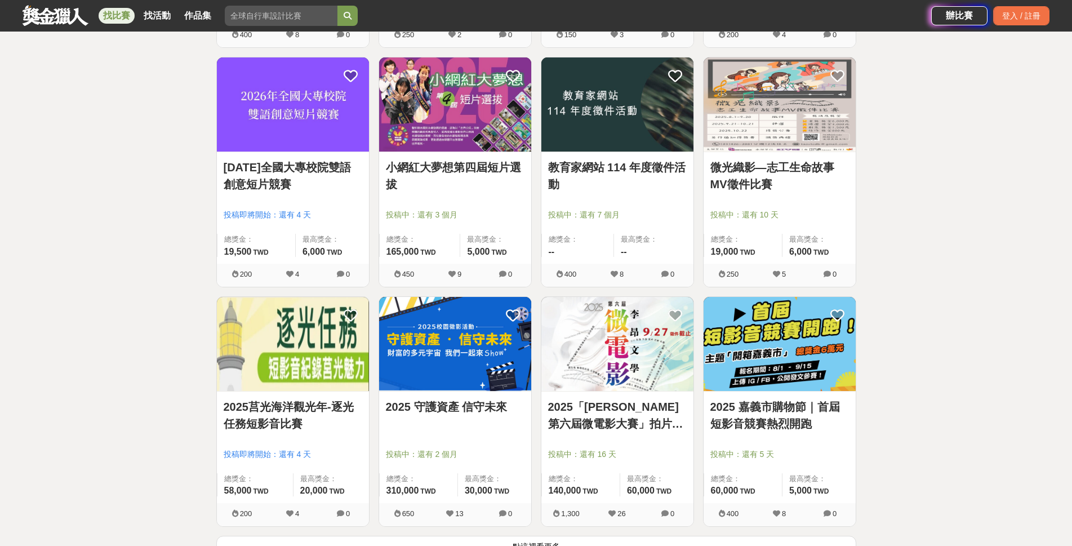
click at [395, 173] on link "小網紅大夢想第四屆短片選拔" at bounding box center [455, 176] width 139 height 34
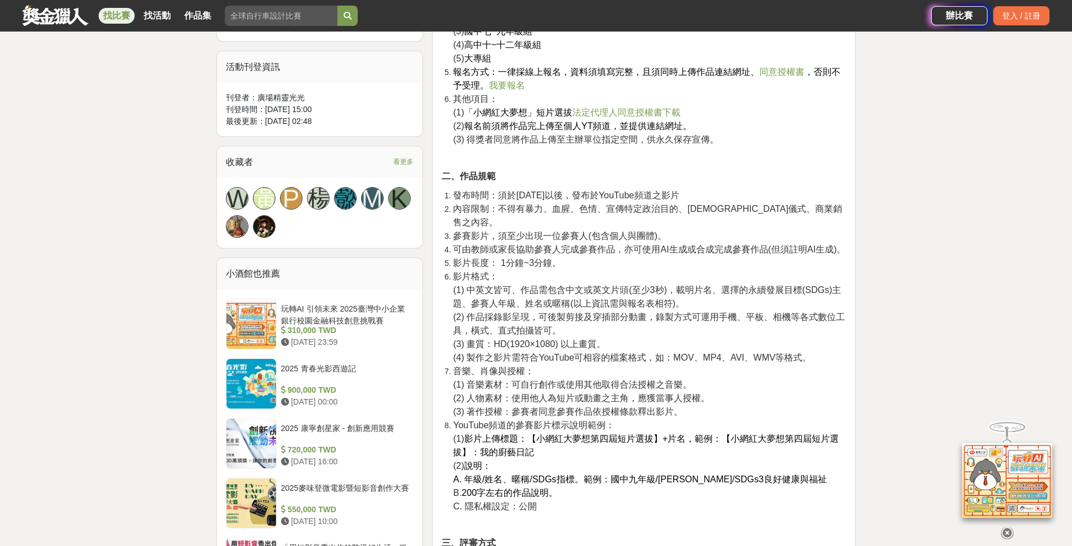
scroll to position [676, 0]
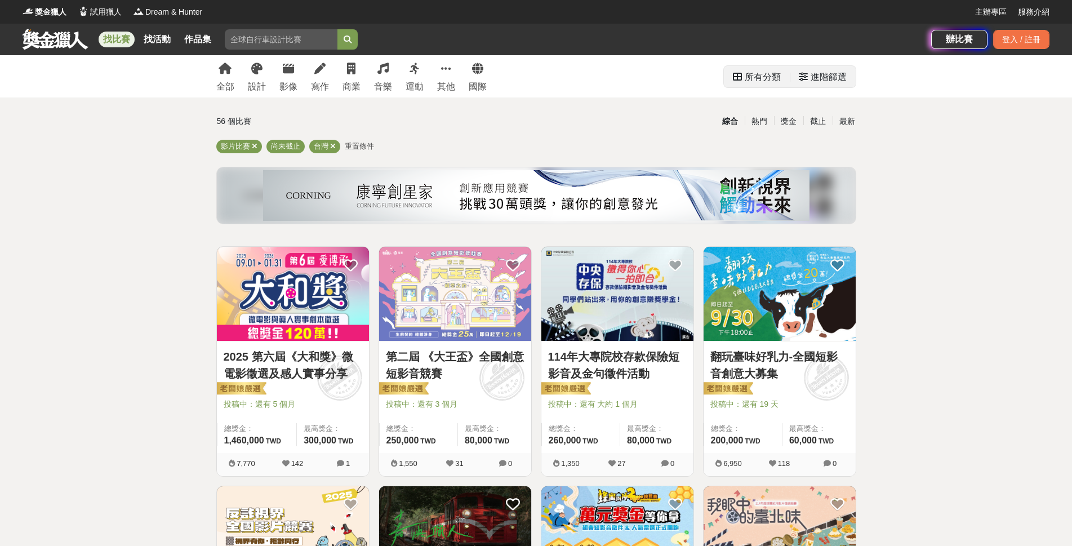
click at [764, 82] on div "所有分類" at bounding box center [763, 77] width 36 height 23
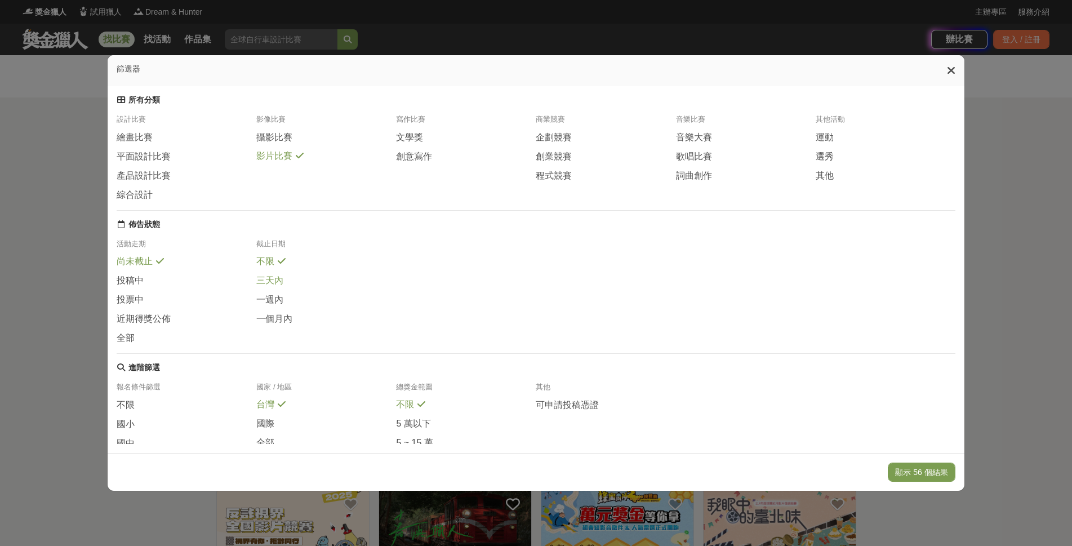
scroll to position [56, 0]
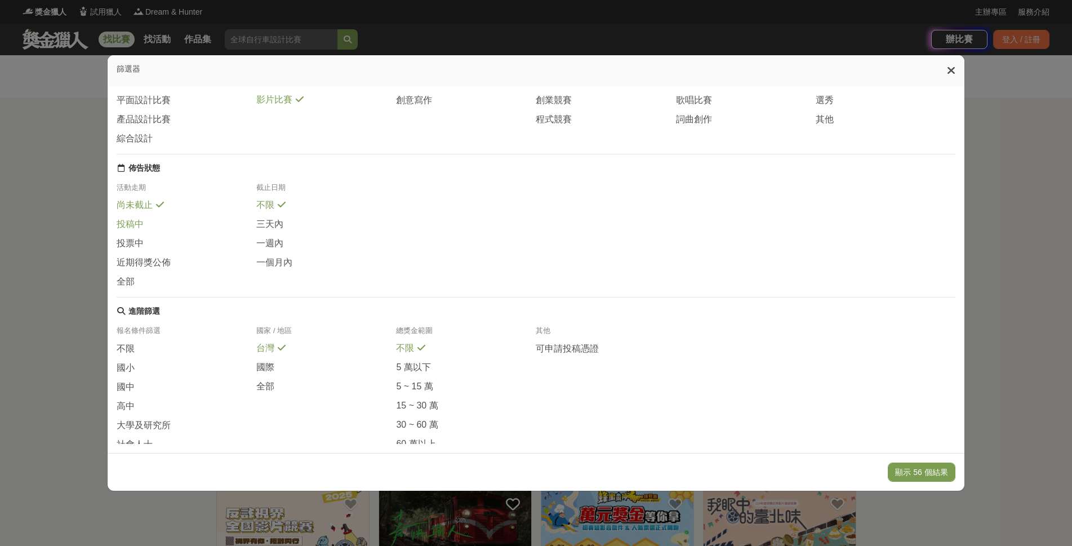
click at [127, 220] on span "投稿中" at bounding box center [130, 225] width 27 height 12
click at [924, 471] on button "顯示 6 個結果" at bounding box center [923, 472] width 63 height 19
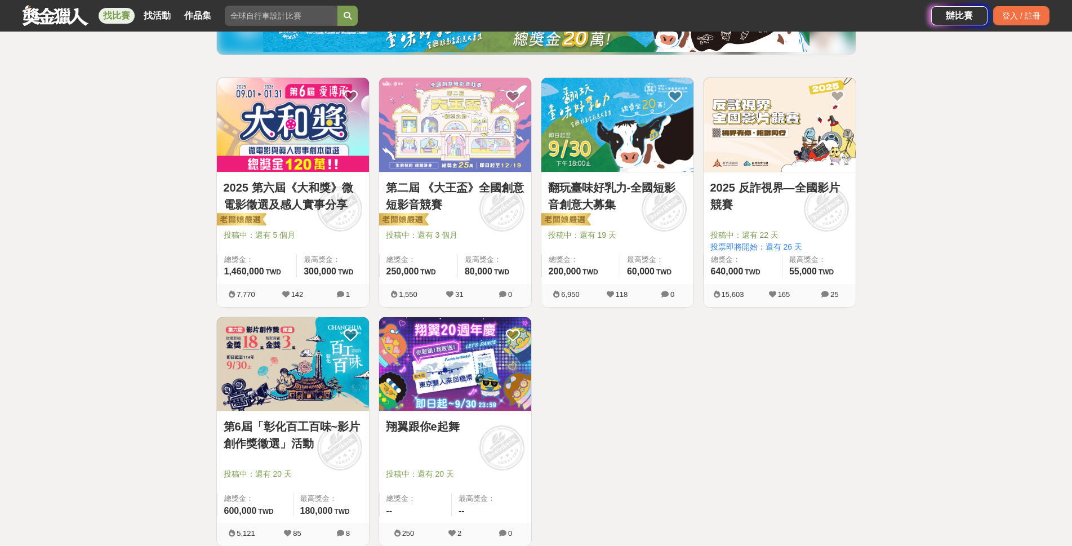
scroll to position [113, 0]
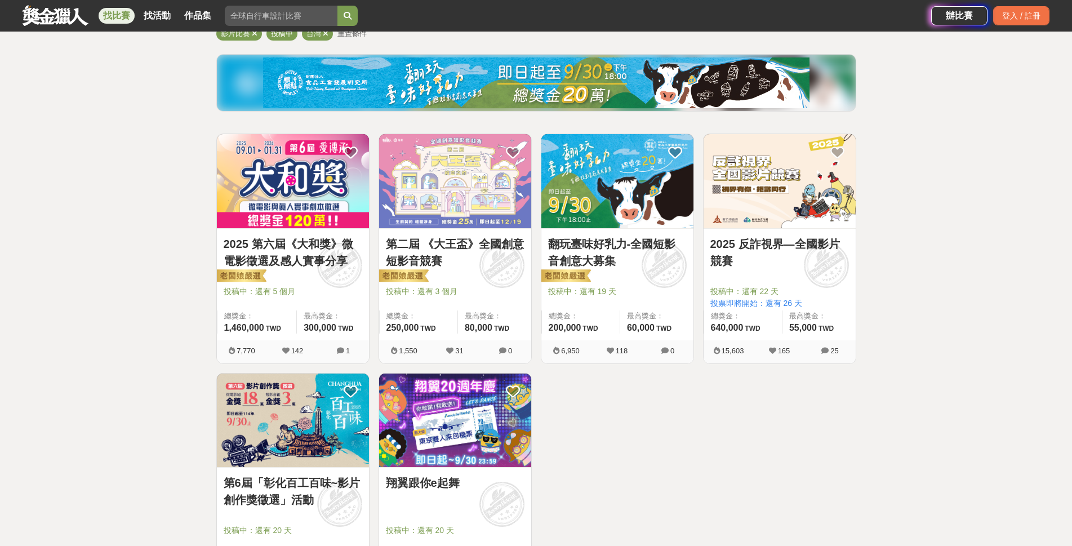
click at [317, 275] on div at bounding box center [296, 276] width 145 height 14
click at [318, 221] on img at bounding box center [293, 181] width 152 height 94
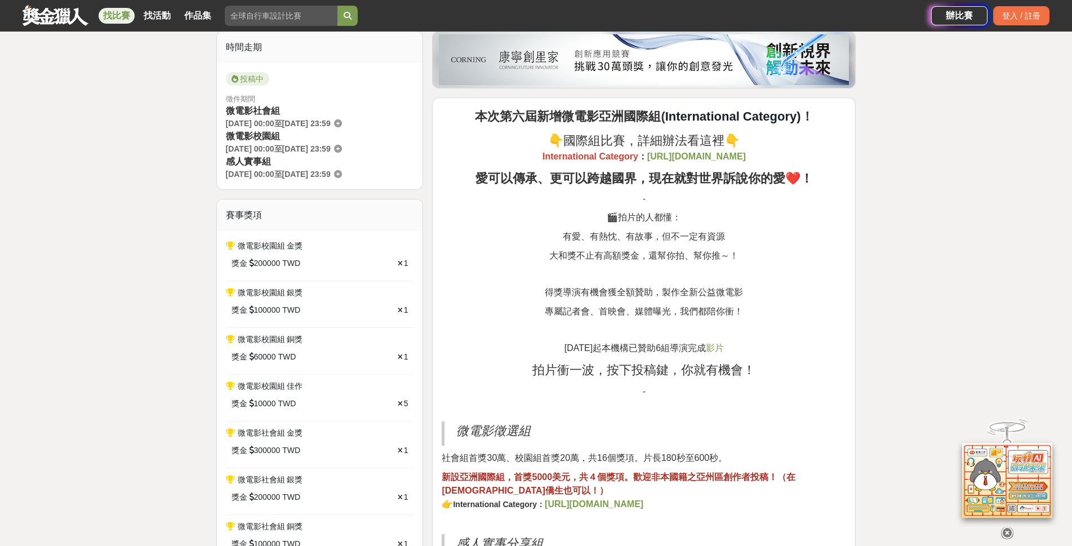
scroll to position [225, 0]
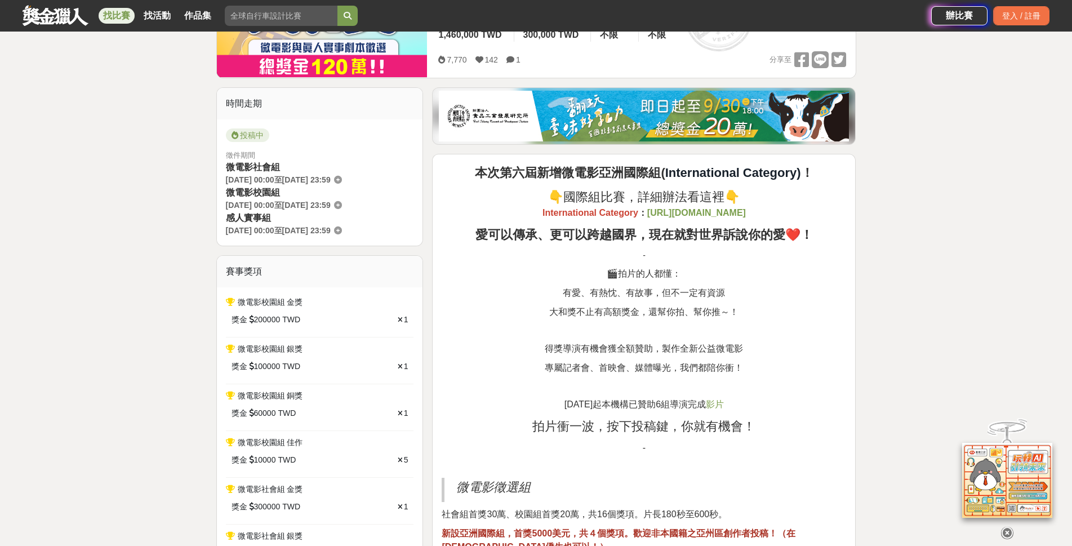
click at [105, 20] on link "找比賽" at bounding box center [117, 16] width 36 height 16
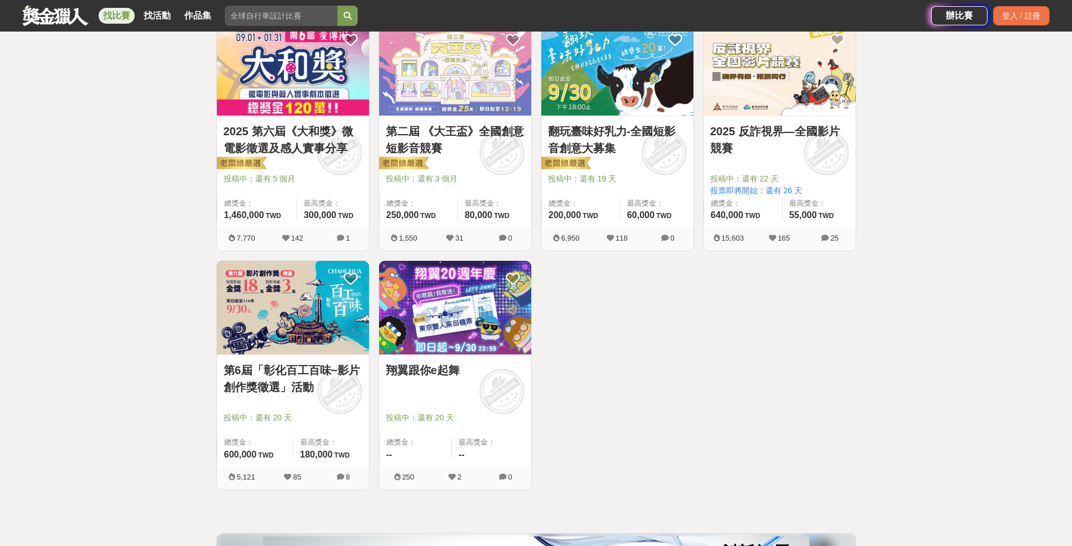
click at [618, 119] on div "翻玩臺味好乳力-全國短影音創意大募集 投稿中：還有 19 天 總獎金： 200,000 200,000 TWD 最高獎金： 60,000 TWD" at bounding box center [617, 172] width 152 height 112
click at [625, 106] on img at bounding box center [617, 68] width 152 height 94
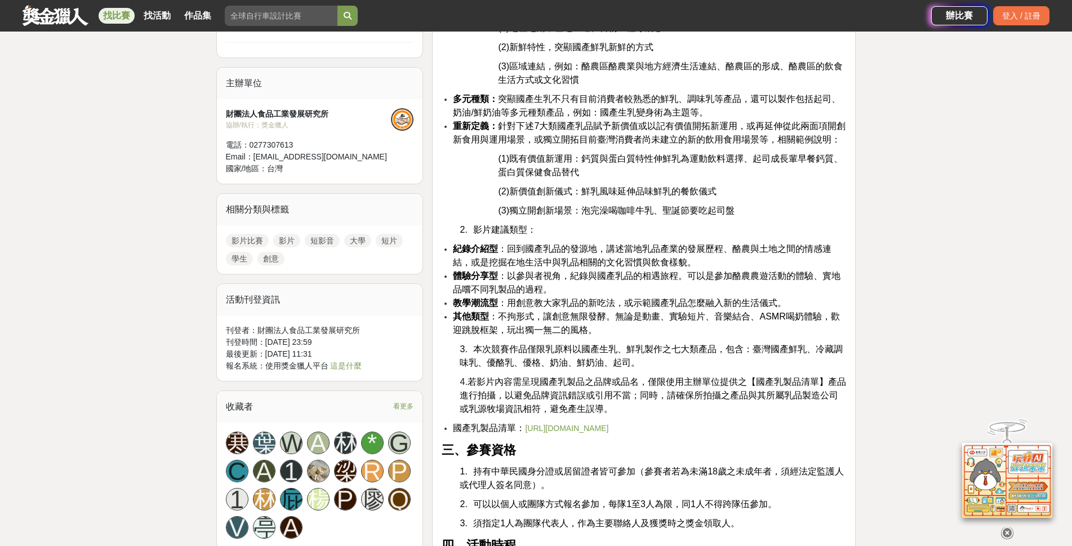
scroll to position [814, 0]
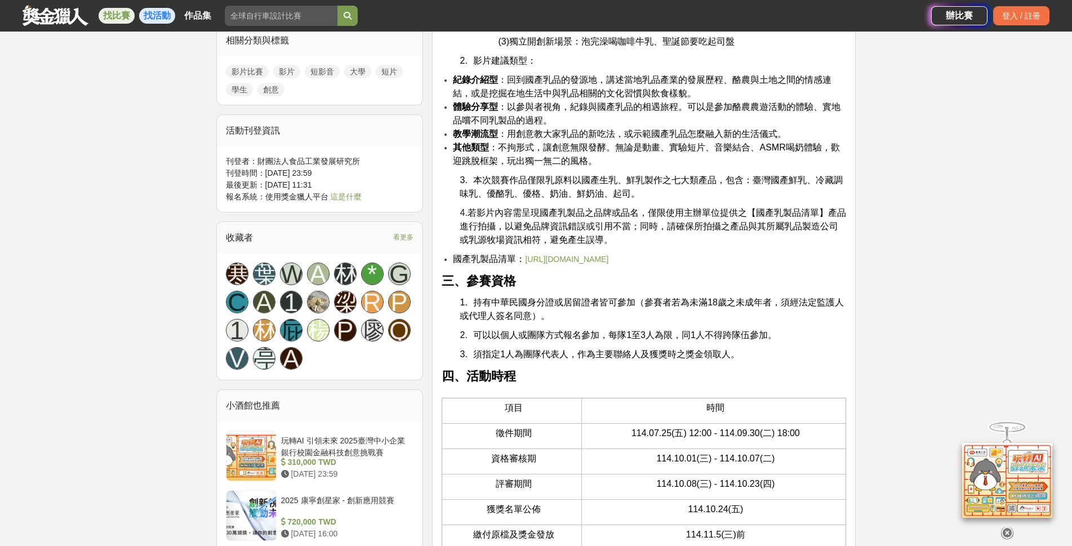
click at [158, 16] on link "找活動" at bounding box center [157, 16] width 36 height 16
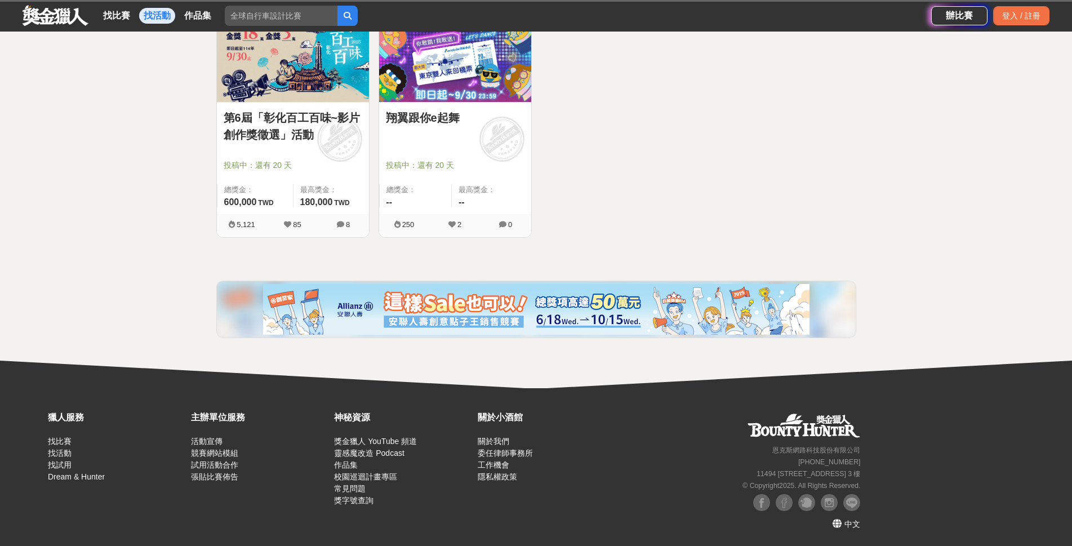
scroll to position [478, 0]
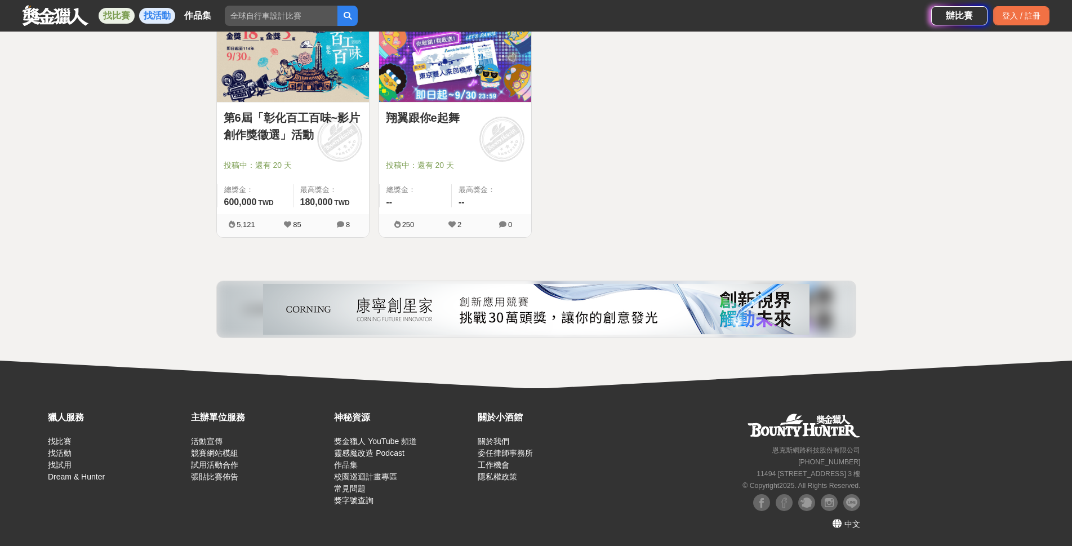
click at [131, 12] on link "找比賽" at bounding box center [117, 16] width 36 height 16
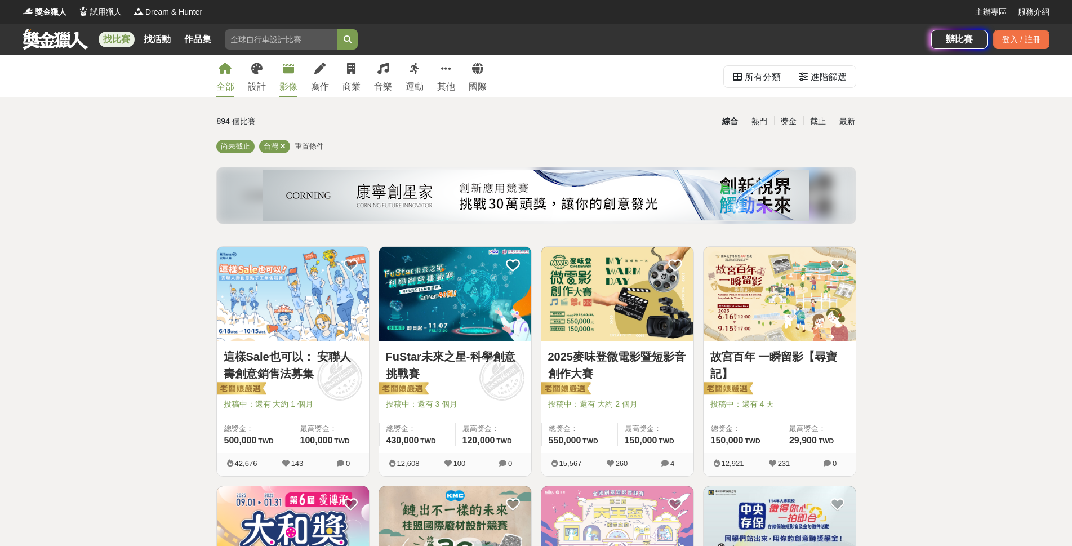
click at [293, 82] on div "影像" at bounding box center [288, 87] width 18 height 14
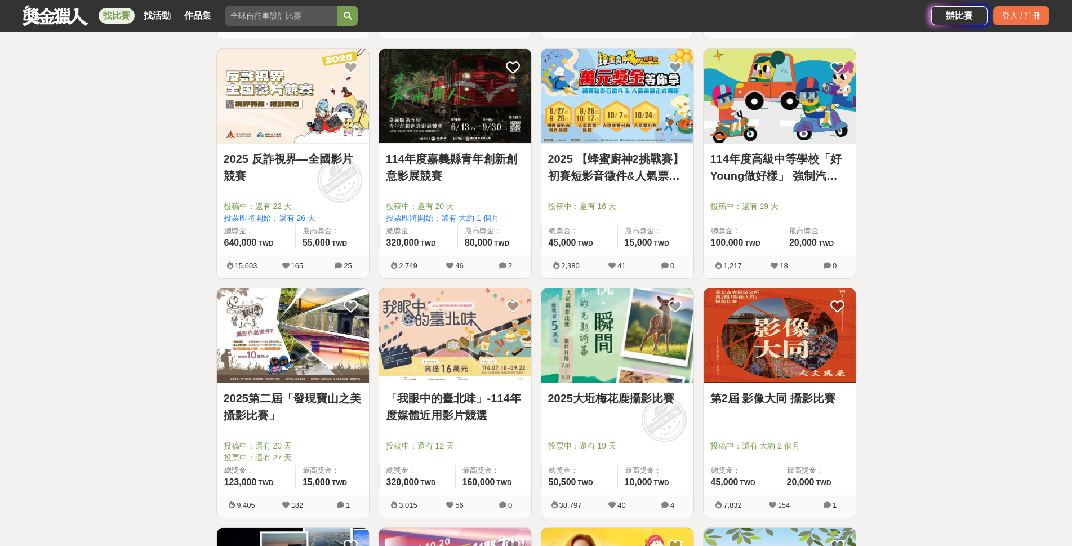
scroll to position [732, 0]
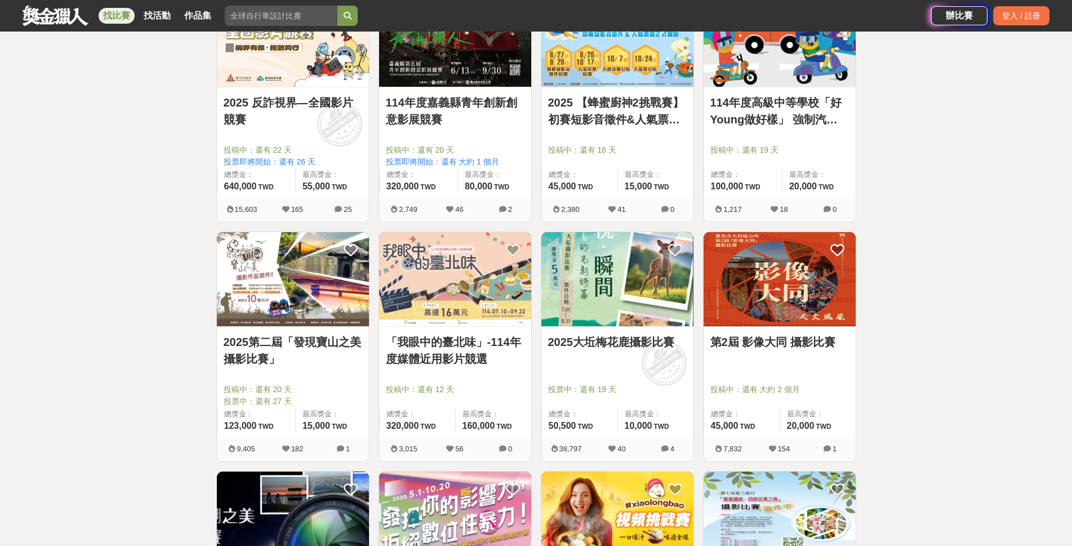
click at [477, 287] on img at bounding box center [455, 279] width 152 height 94
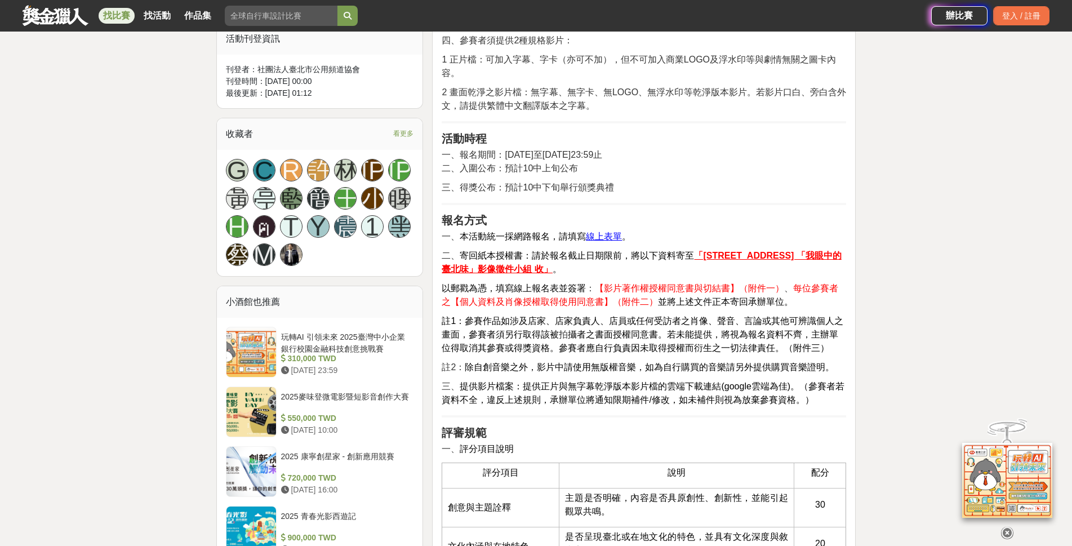
scroll to position [507, 0]
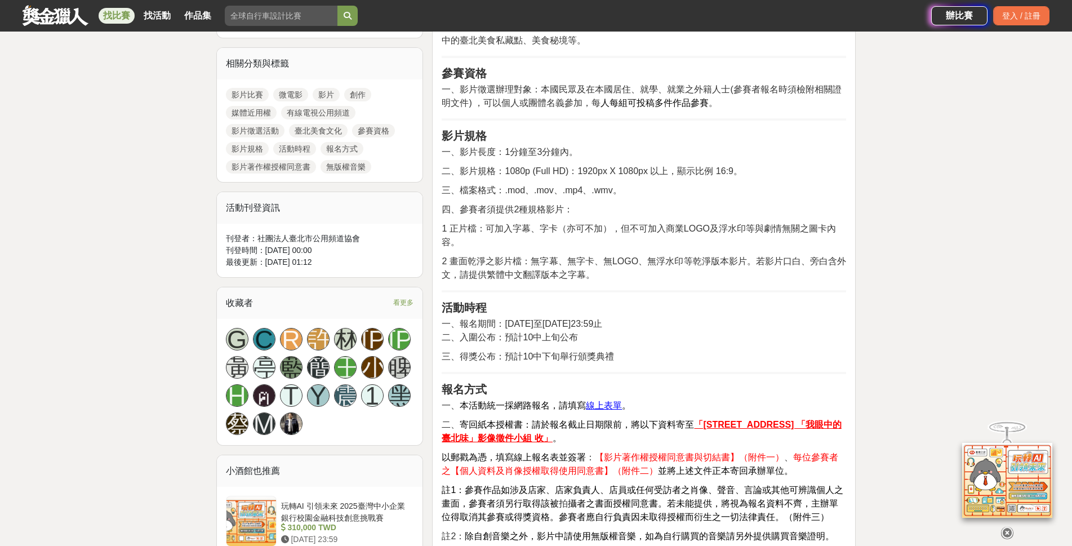
click at [119, 14] on link "找比賽" at bounding box center [117, 16] width 36 height 16
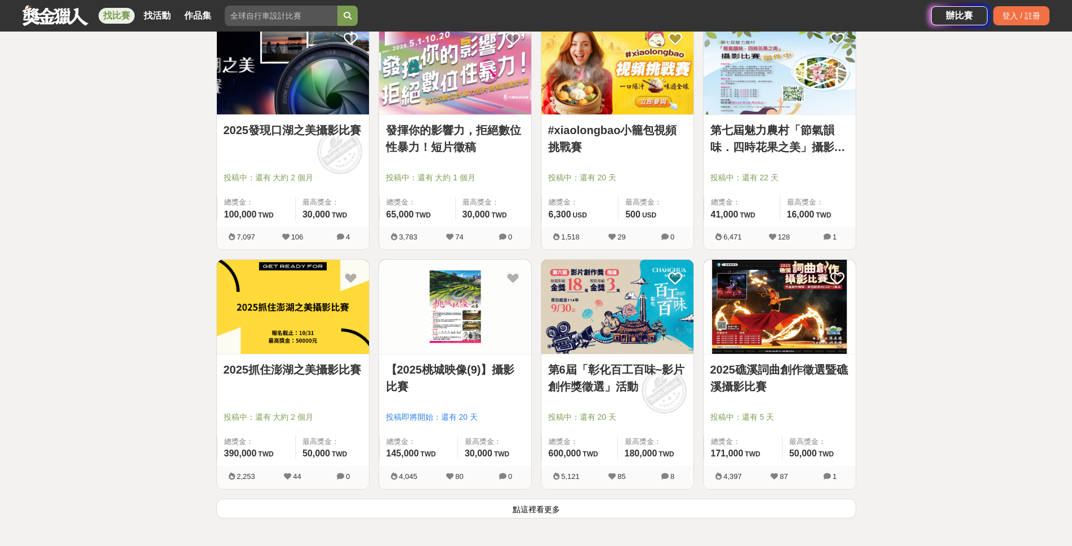
scroll to position [1409, 0]
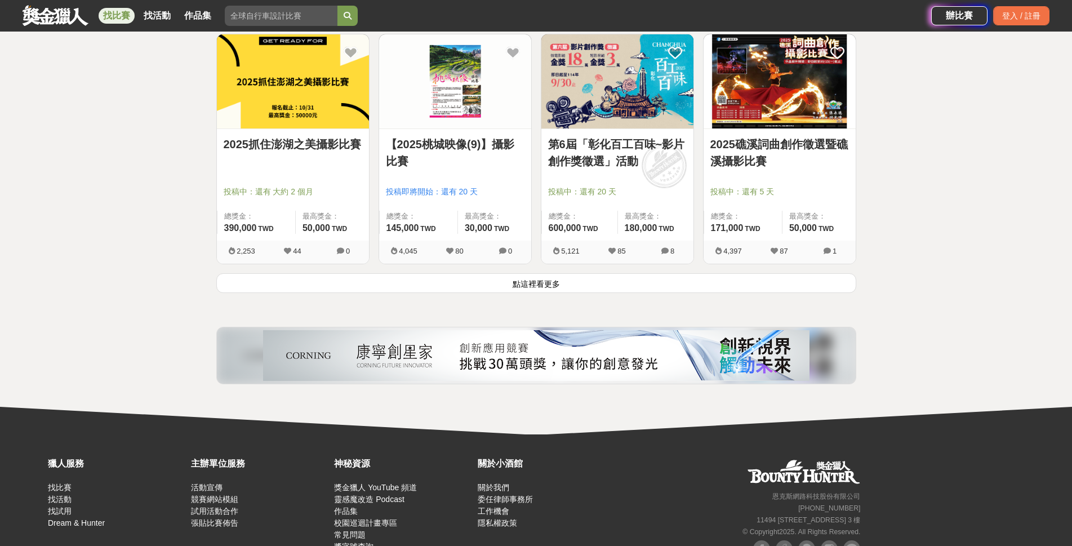
click at [502, 285] on button "點這裡看更多" at bounding box center [536, 283] width 640 height 20
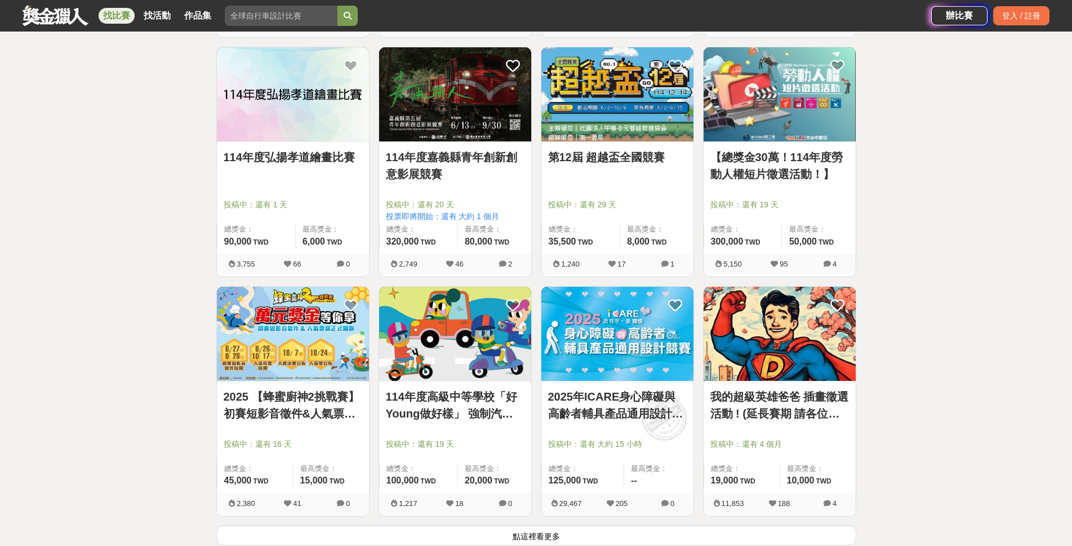
scroll to position [2648, 0]
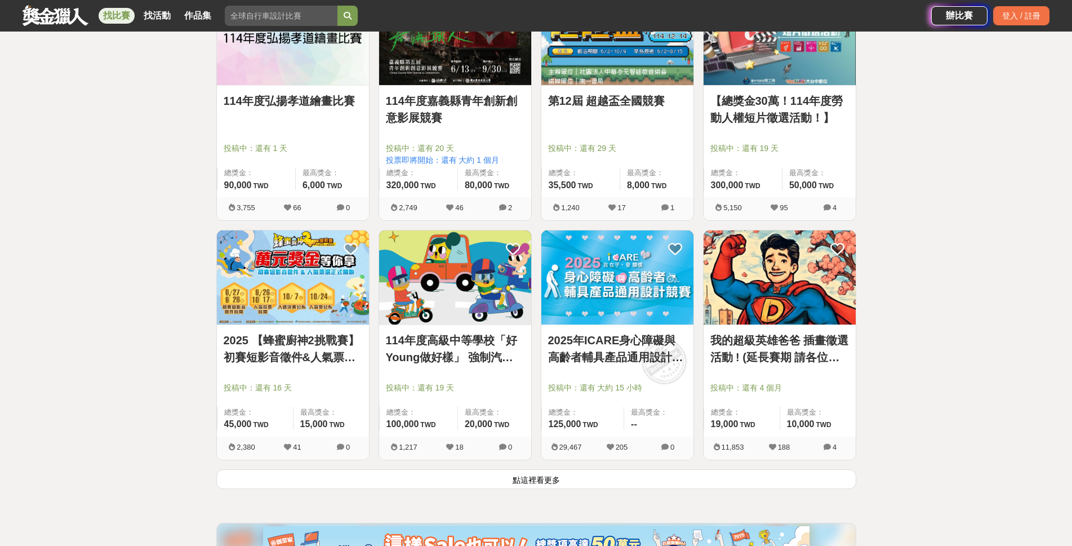
click at [276, 478] on button "點這裡看更多" at bounding box center [536, 479] width 640 height 20
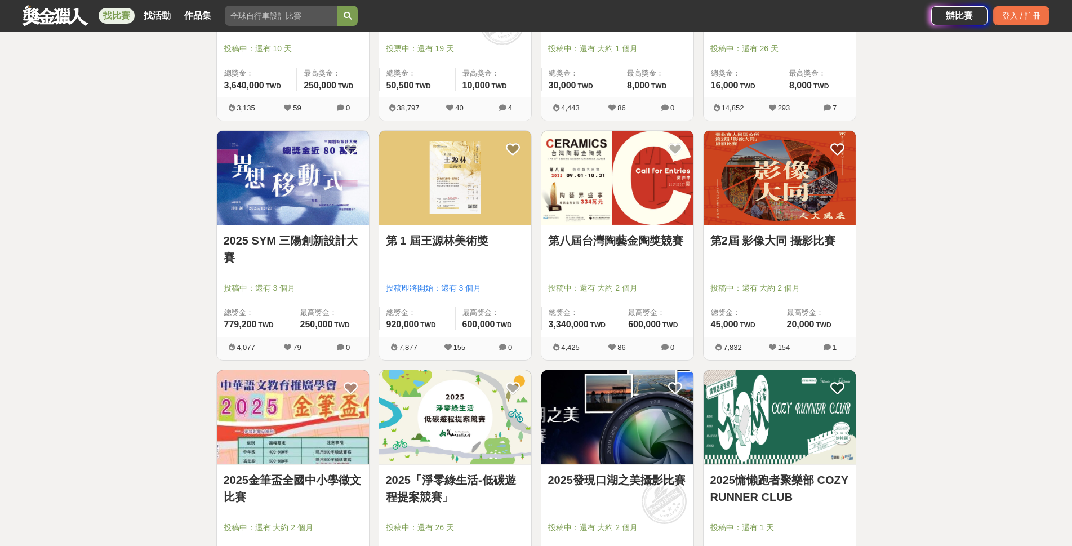
scroll to position [4113, 0]
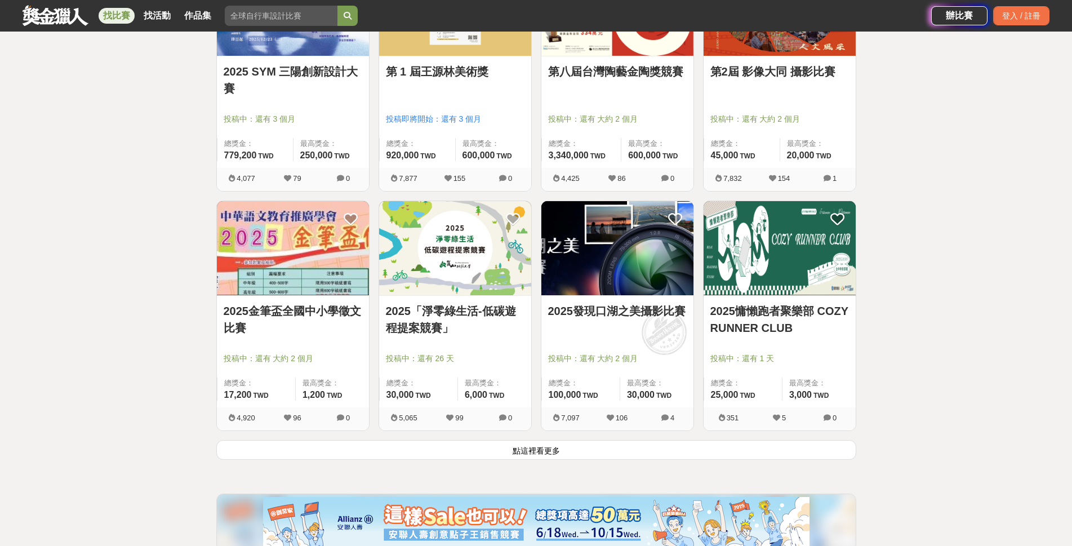
click at [561, 448] on button "點這裡看更多" at bounding box center [536, 450] width 640 height 20
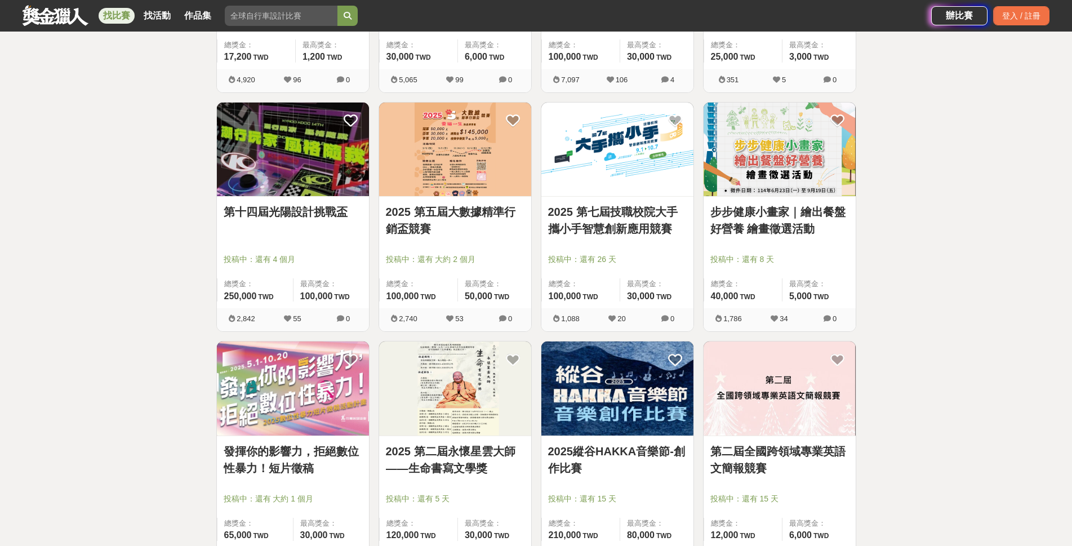
scroll to position [4564, 0]
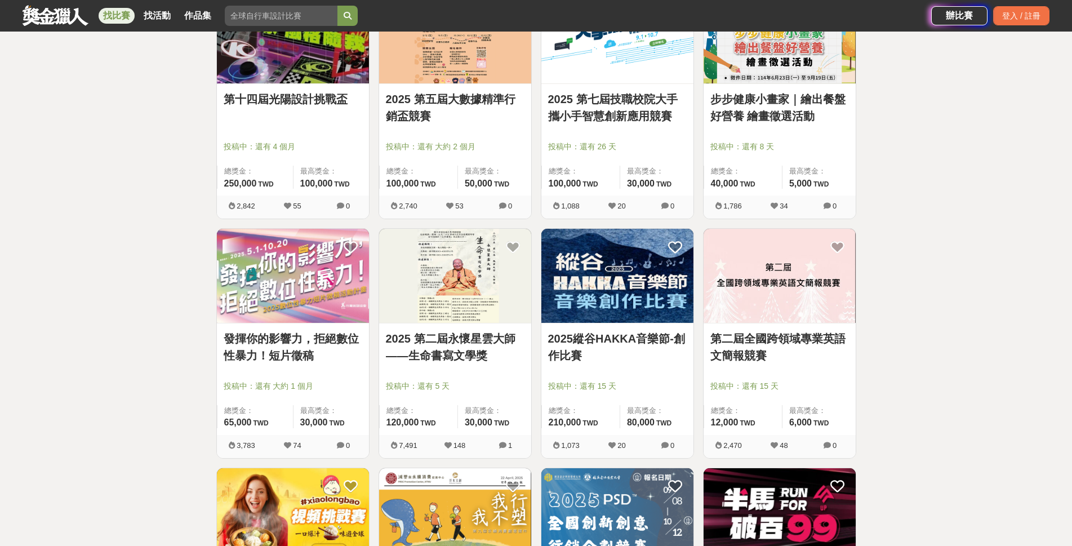
click at [320, 397] on div "投稿中：還有 大約 1 個月" at bounding box center [293, 390] width 139 height 21
click at [322, 366] on div at bounding box center [296, 370] width 145 height 14
click at [345, 291] on img at bounding box center [293, 276] width 152 height 94
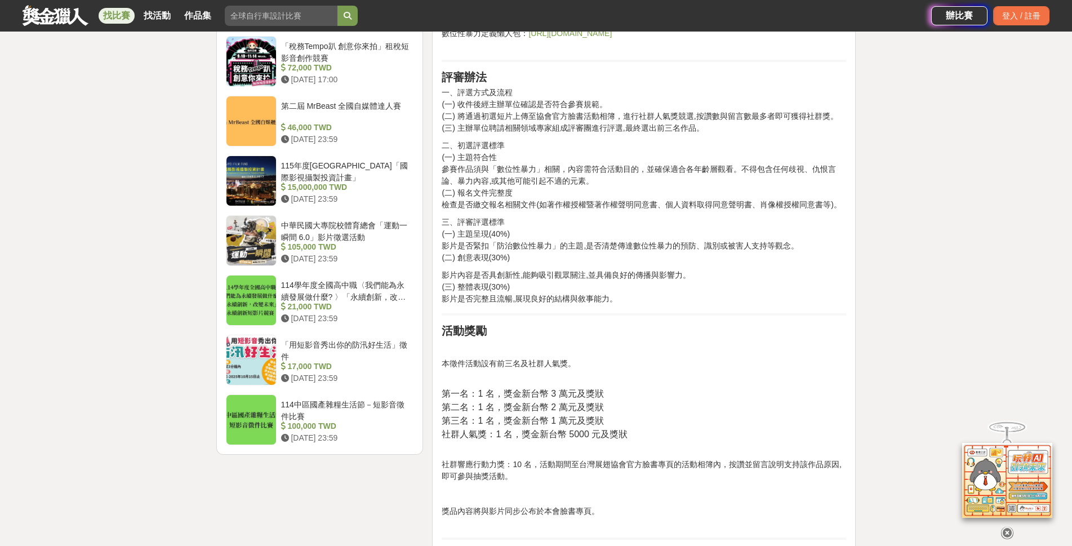
scroll to position [1071, 0]
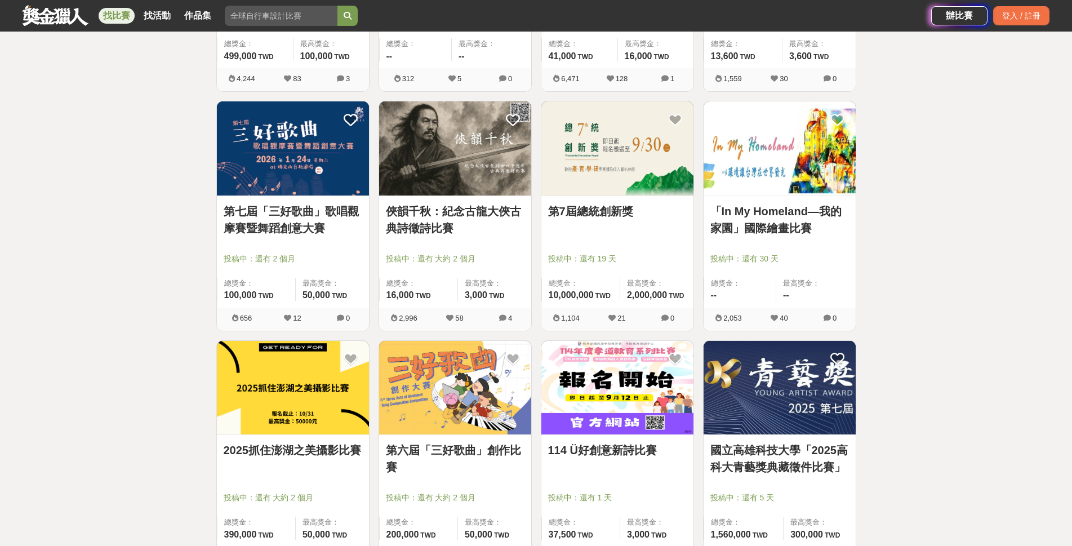
scroll to position [5691, 0]
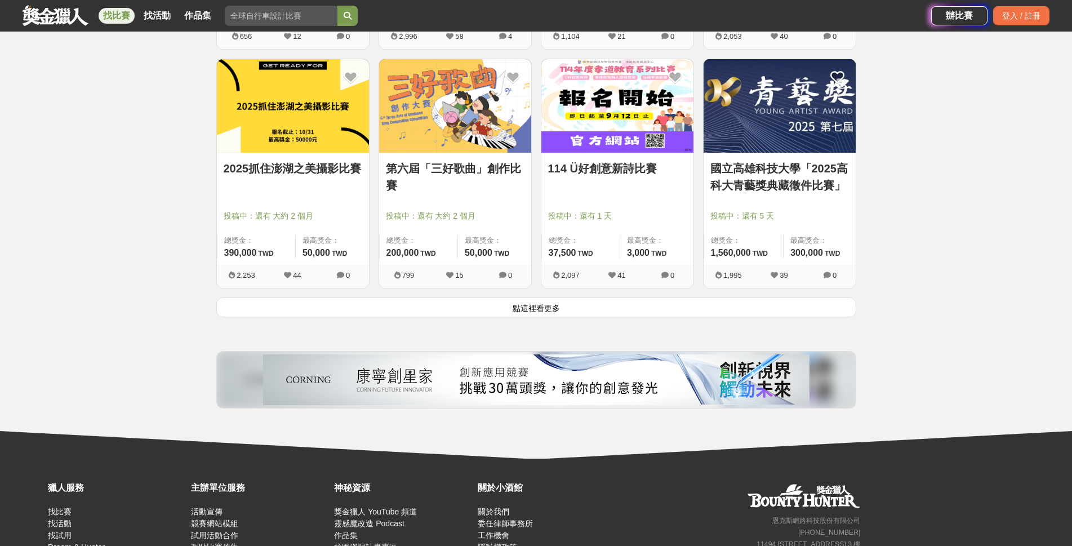
click at [631, 308] on button "點這裡看更多" at bounding box center [536, 307] width 640 height 20
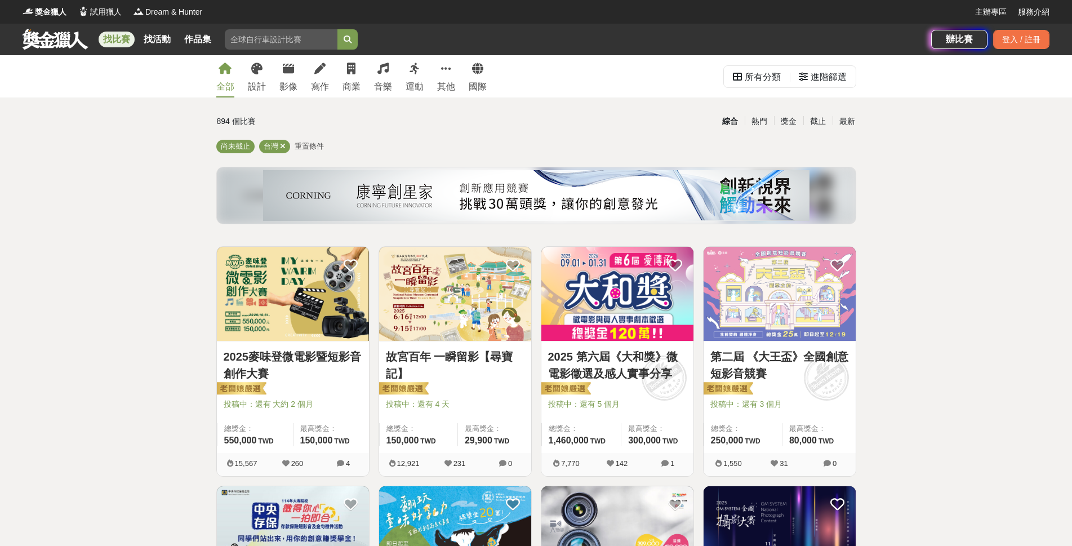
click at [284, 322] on img at bounding box center [293, 294] width 152 height 94
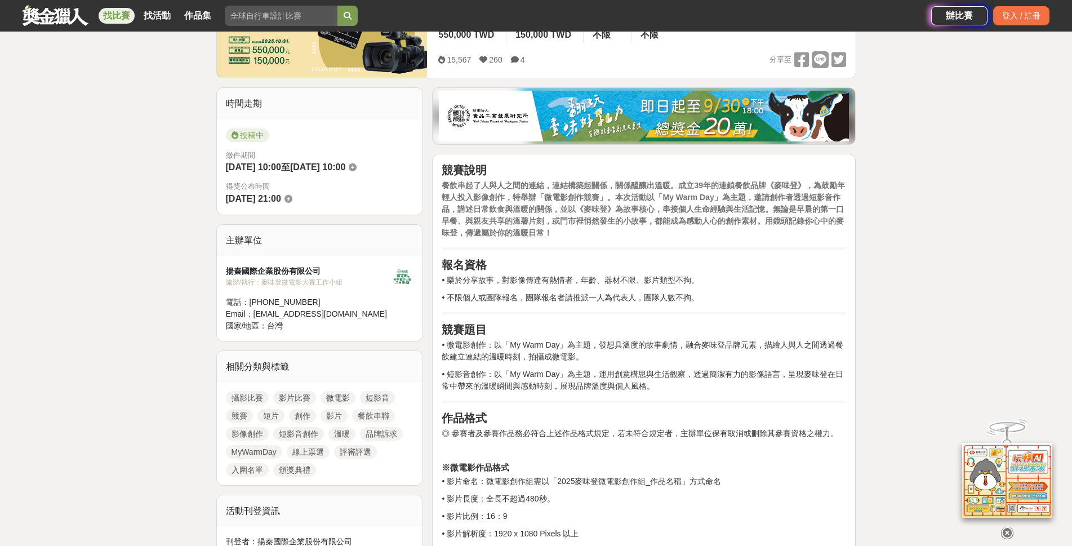
scroll to position [282, 0]
